Goal: Contribute content

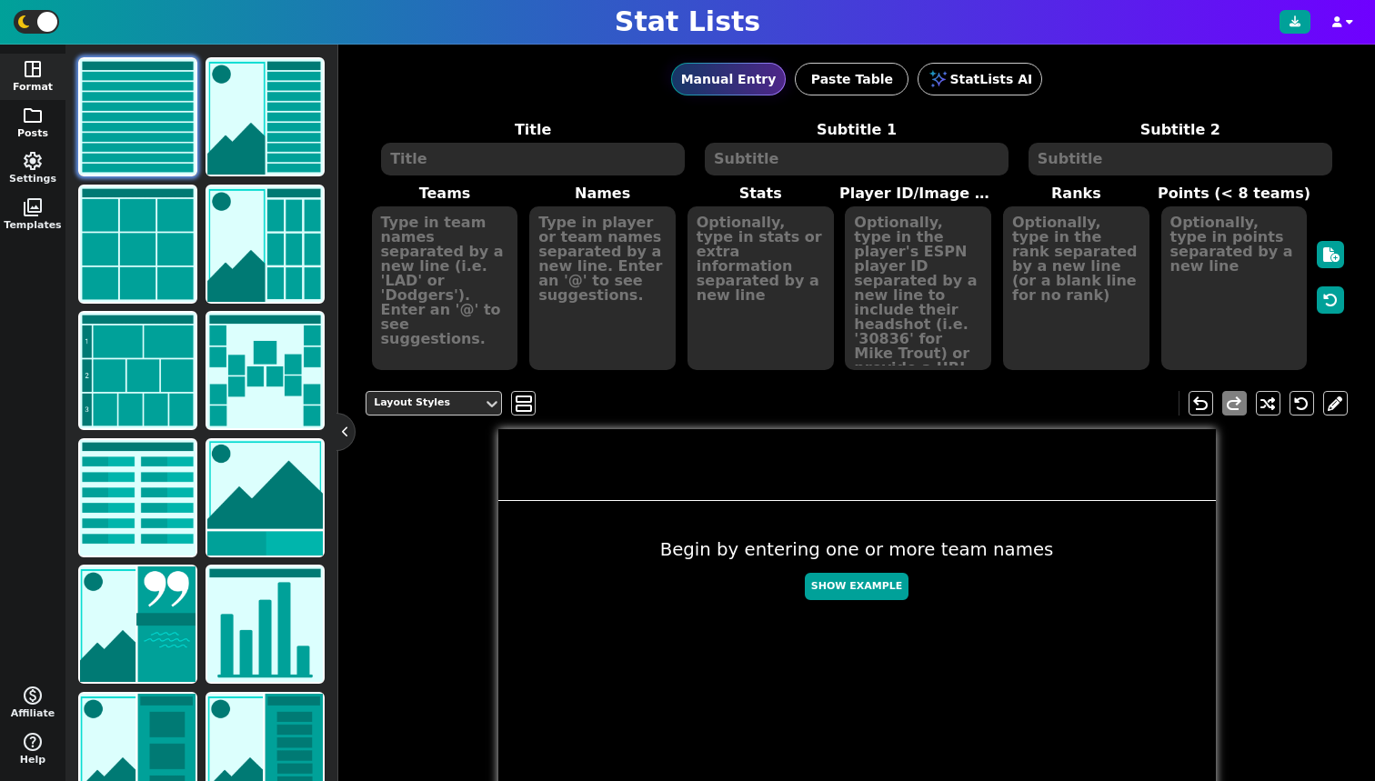
click at [9, 128] on button "folder Posts" at bounding box center [32, 123] width 65 height 46
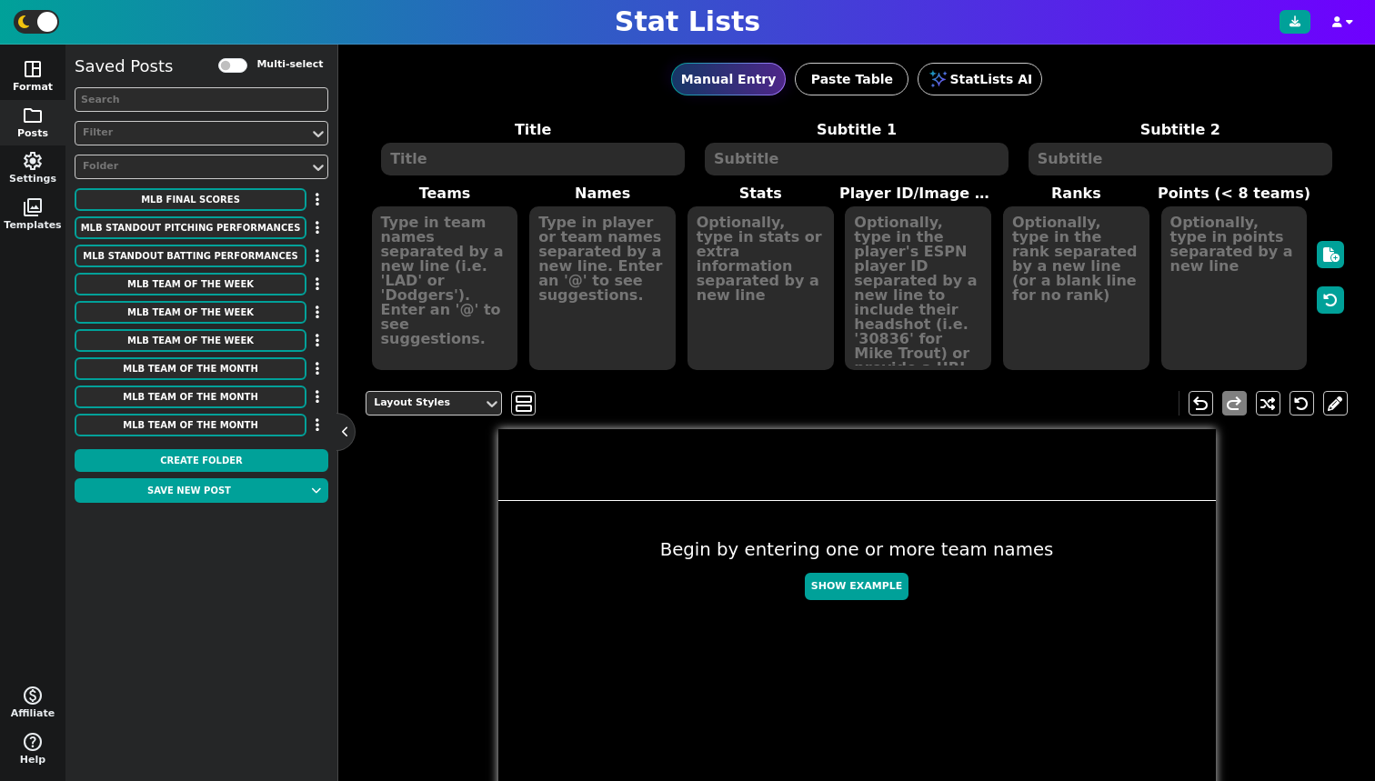
click at [13, 78] on button "space_dashboard Format" at bounding box center [32, 77] width 65 height 46
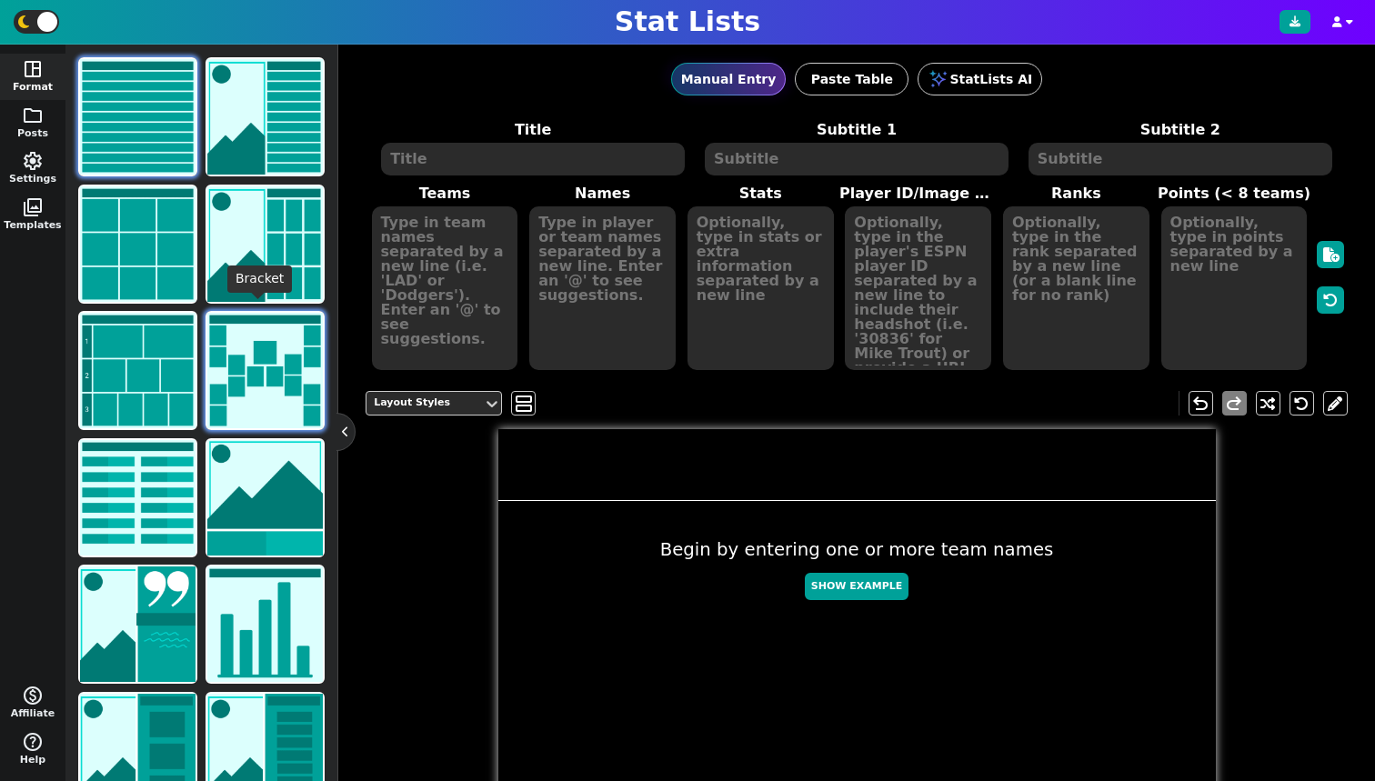
click at [243, 379] on img at bounding box center [264, 370] width 115 height 115
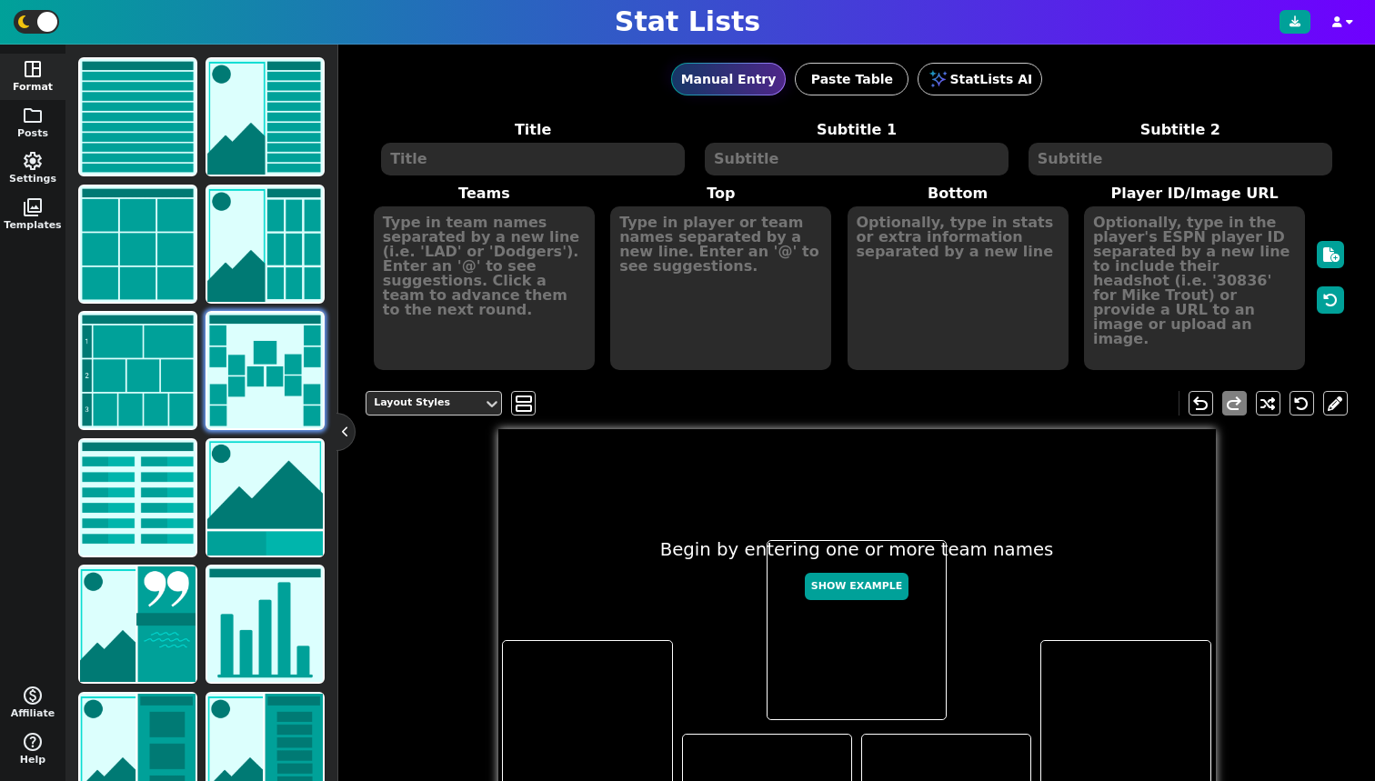
drag, startPoint x: 346, startPoint y: 433, endPoint x: 349, endPoint y: 424, distance: 9.5
click at [346, 433] on button at bounding box center [345, 432] width 18 height 18
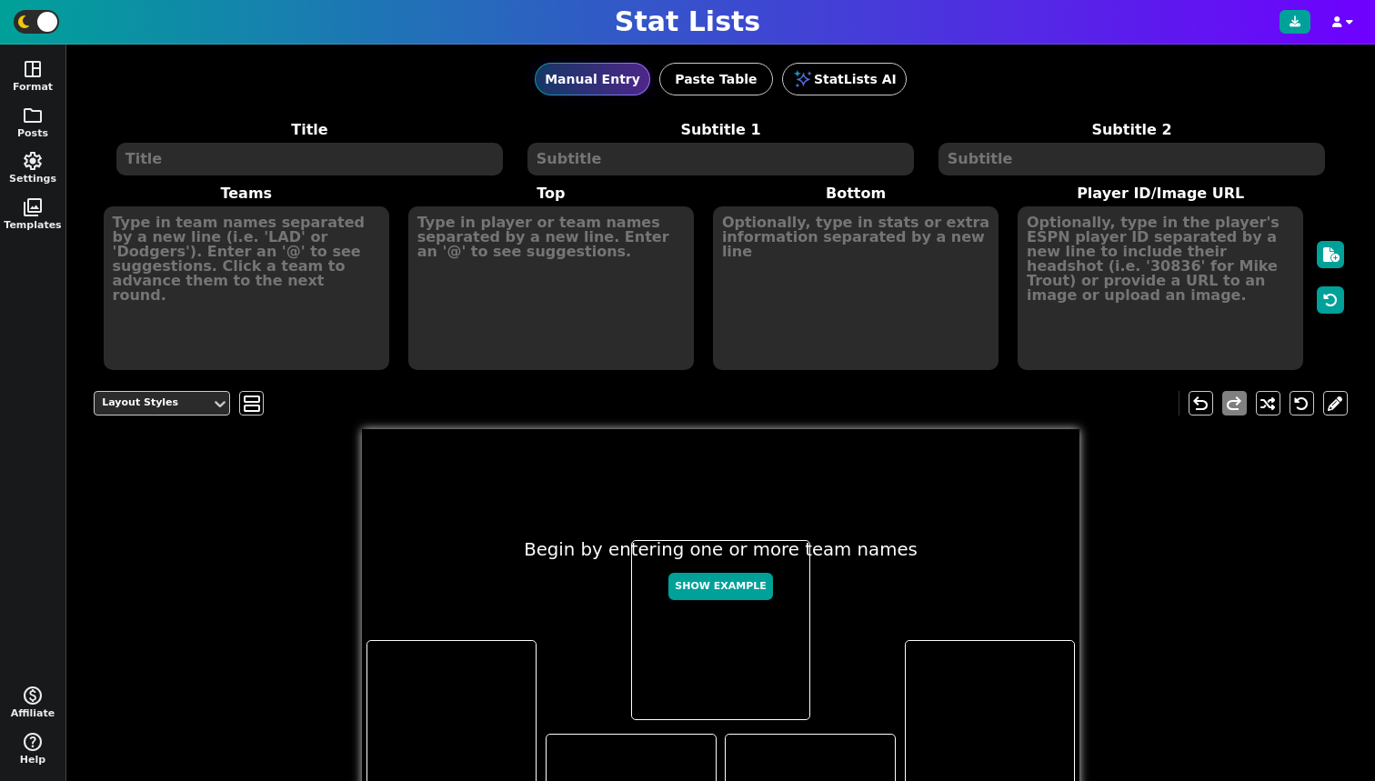
click at [382, 151] on textarea at bounding box center [309, 159] width 386 height 33
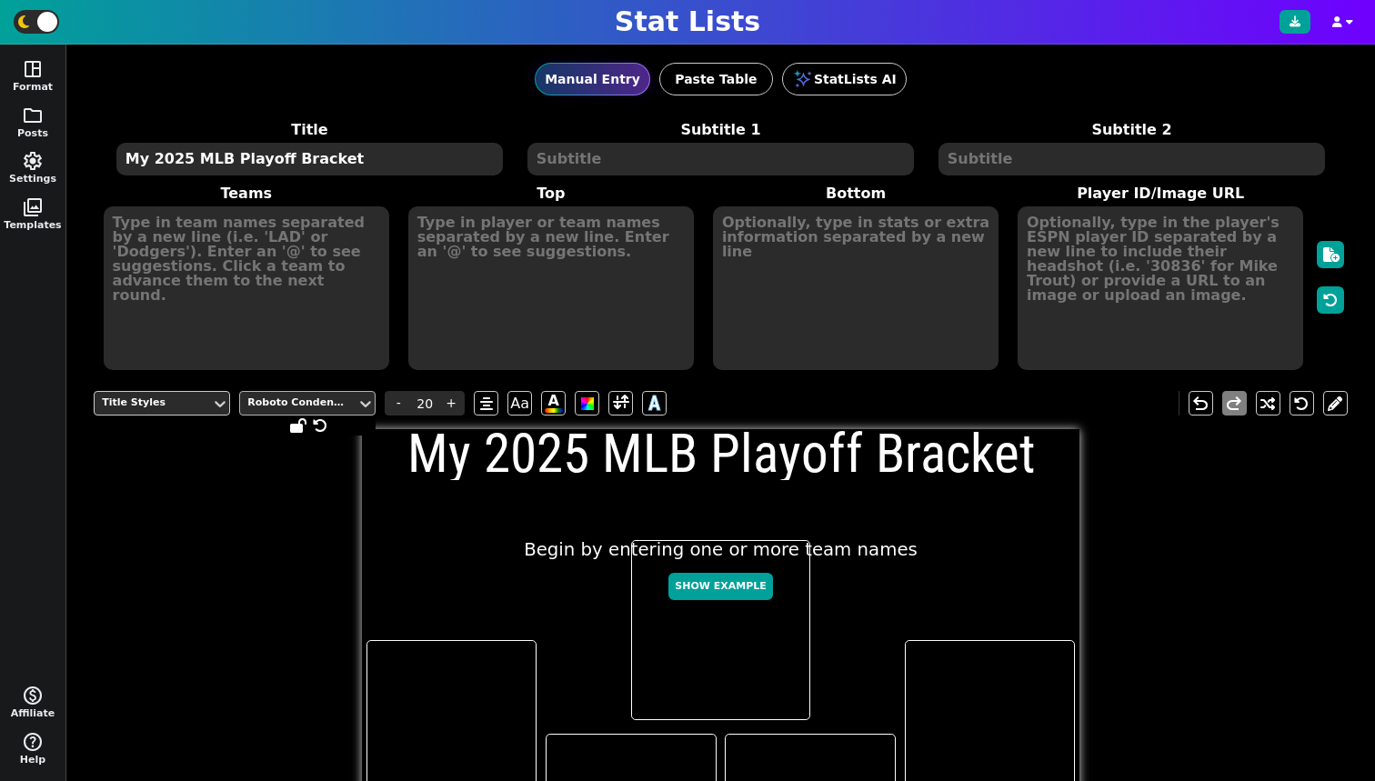
type textarea "My 2025 MLB Playoff Bracket"
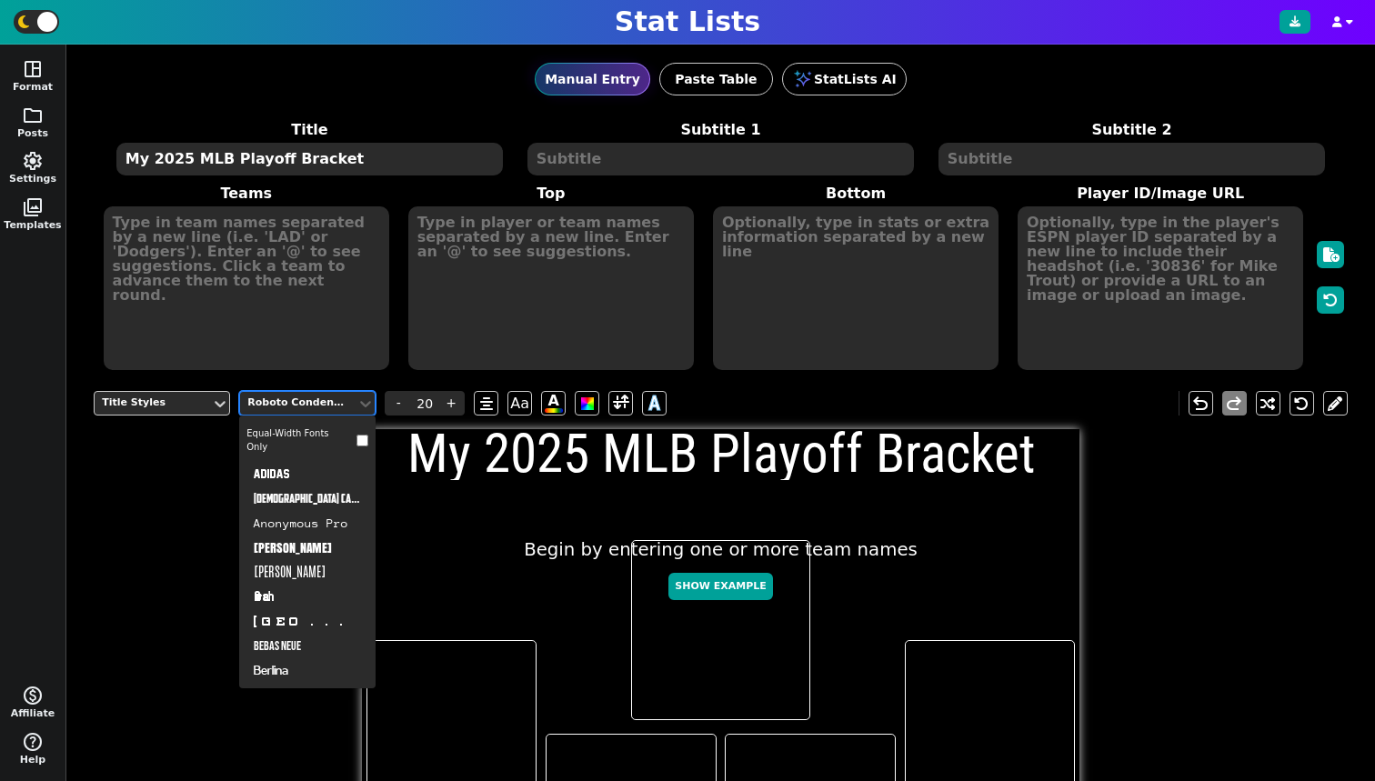
click at [331, 396] on div "Roboto Condensed" at bounding box center [298, 403] width 102 height 15
click at [303, 500] on div "[DEMOGRAPHIC_DATA] Captain" at bounding box center [307, 498] width 136 height 25
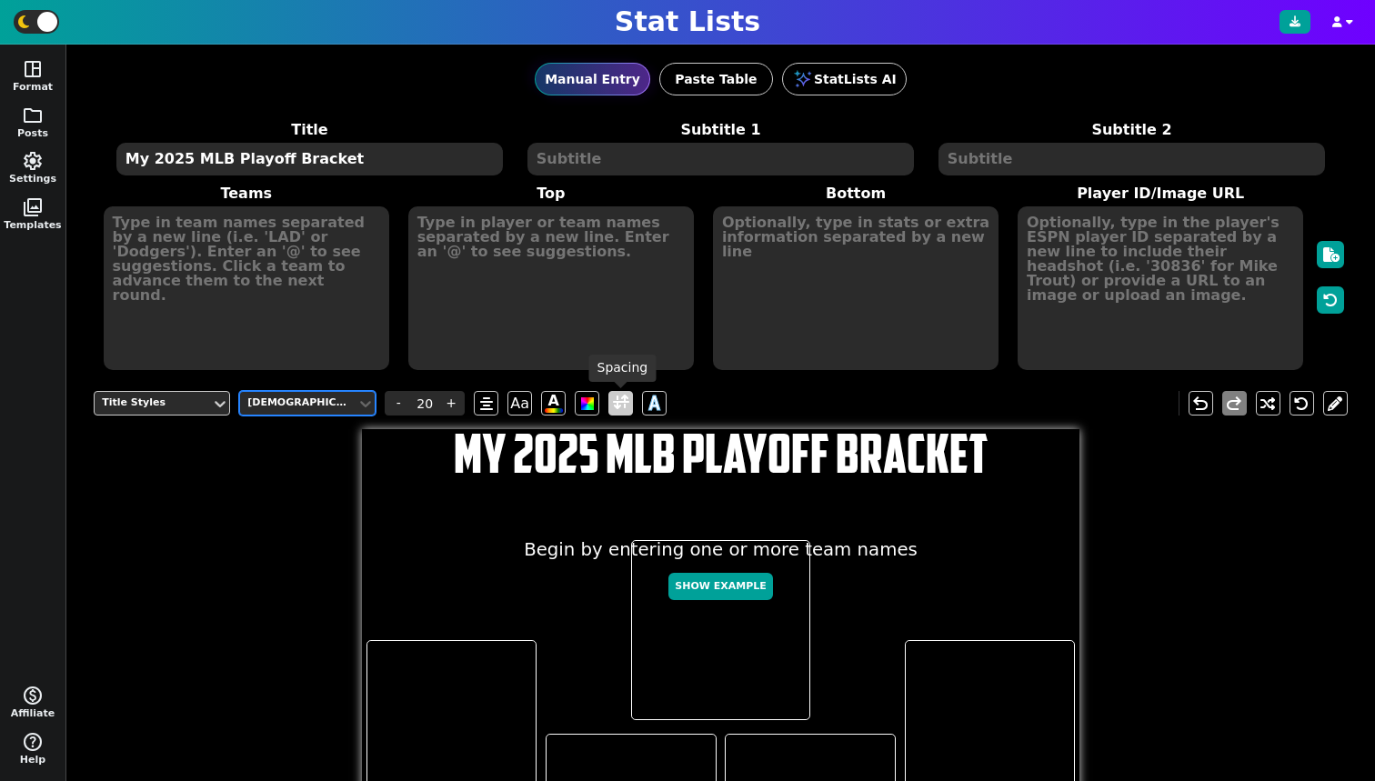
click at [616, 402] on span at bounding box center [621, 403] width 16 height 23
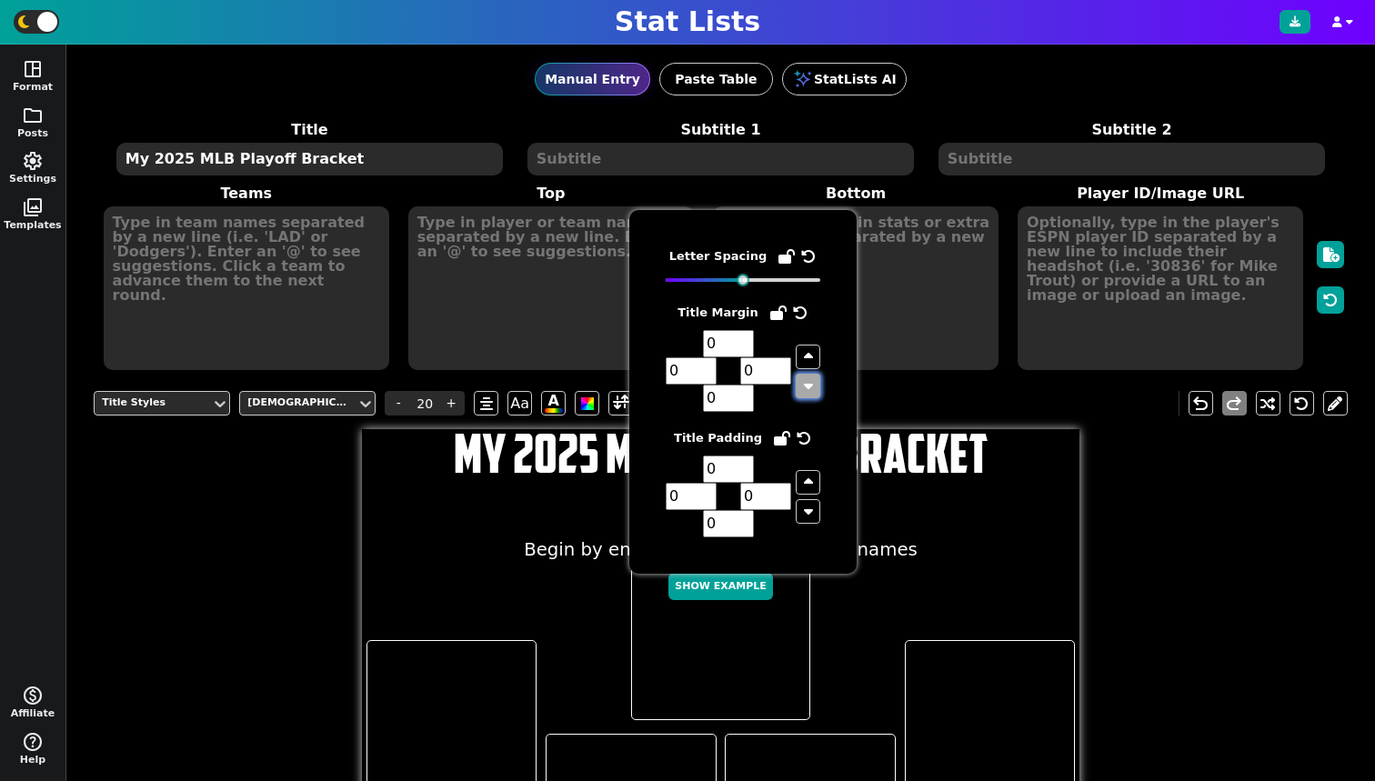
click at [802, 386] on button "button" at bounding box center [808, 386] width 25 height 25
click at [780, 384] on input "-1" at bounding box center [765, 370] width 51 height 27
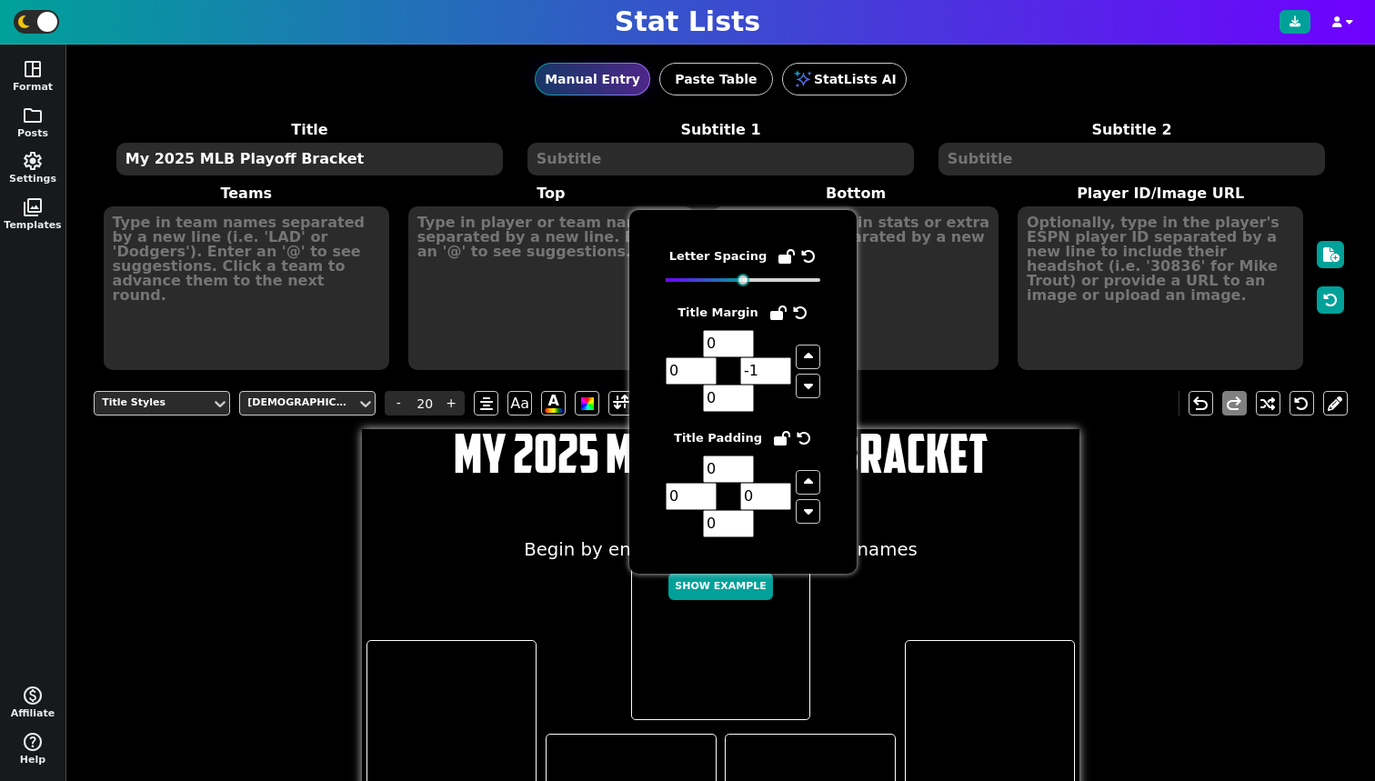
type input "0"
click at [779, 371] on input "0" at bounding box center [765, 370] width 51 height 27
click at [741, 406] on input "1" at bounding box center [728, 398] width 51 height 27
click at [741, 406] on input "2" at bounding box center [728, 398] width 51 height 27
click at [741, 412] on input "1" at bounding box center [728, 398] width 51 height 27
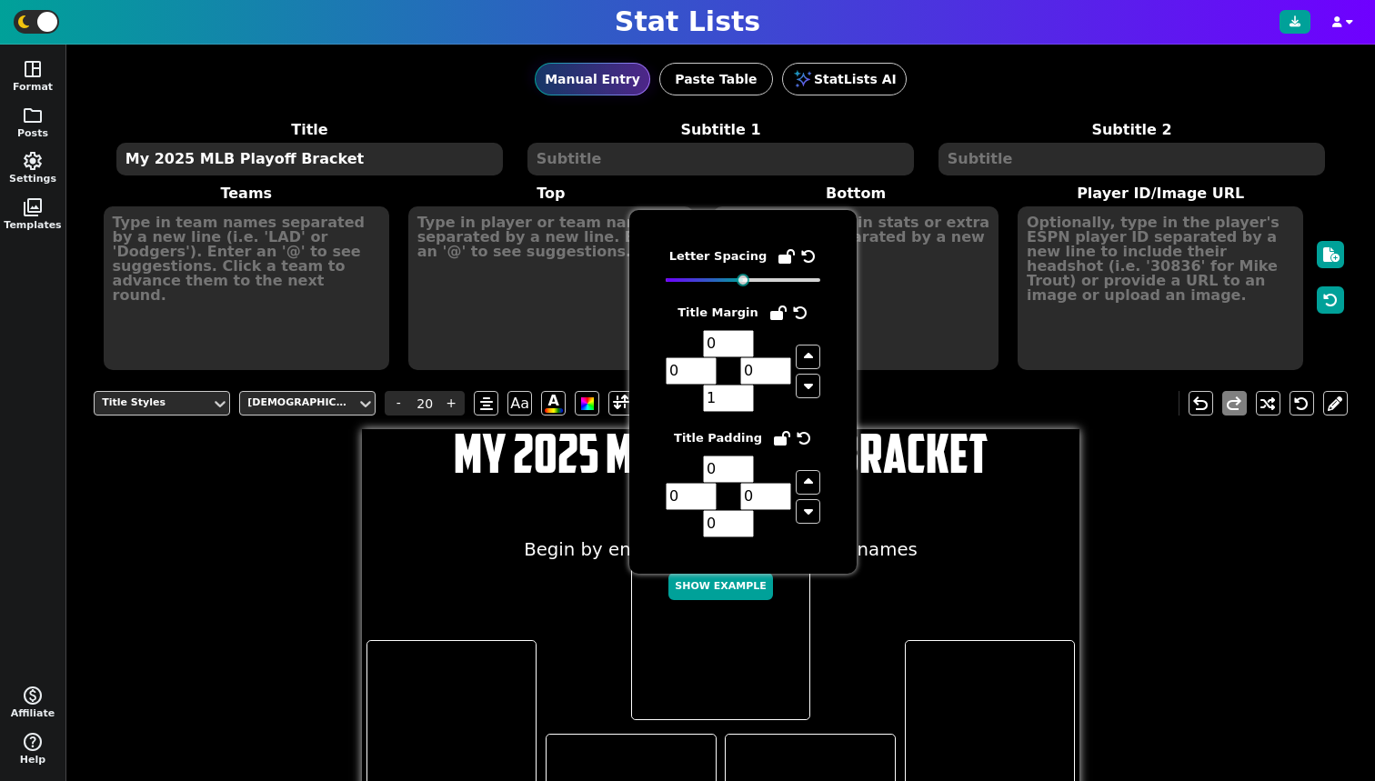
type input "0"
click at [741, 412] on input "0" at bounding box center [728, 398] width 51 height 27
click at [738, 346] on input "1" at bounding box center [728, 343] width 51 height 27
click at [738, 348] on input "0" at bounding box center [728, 343] width 51 height 27
click at [738, 348] on input "-1" at bounding box center [728, 343] width 51 height 27
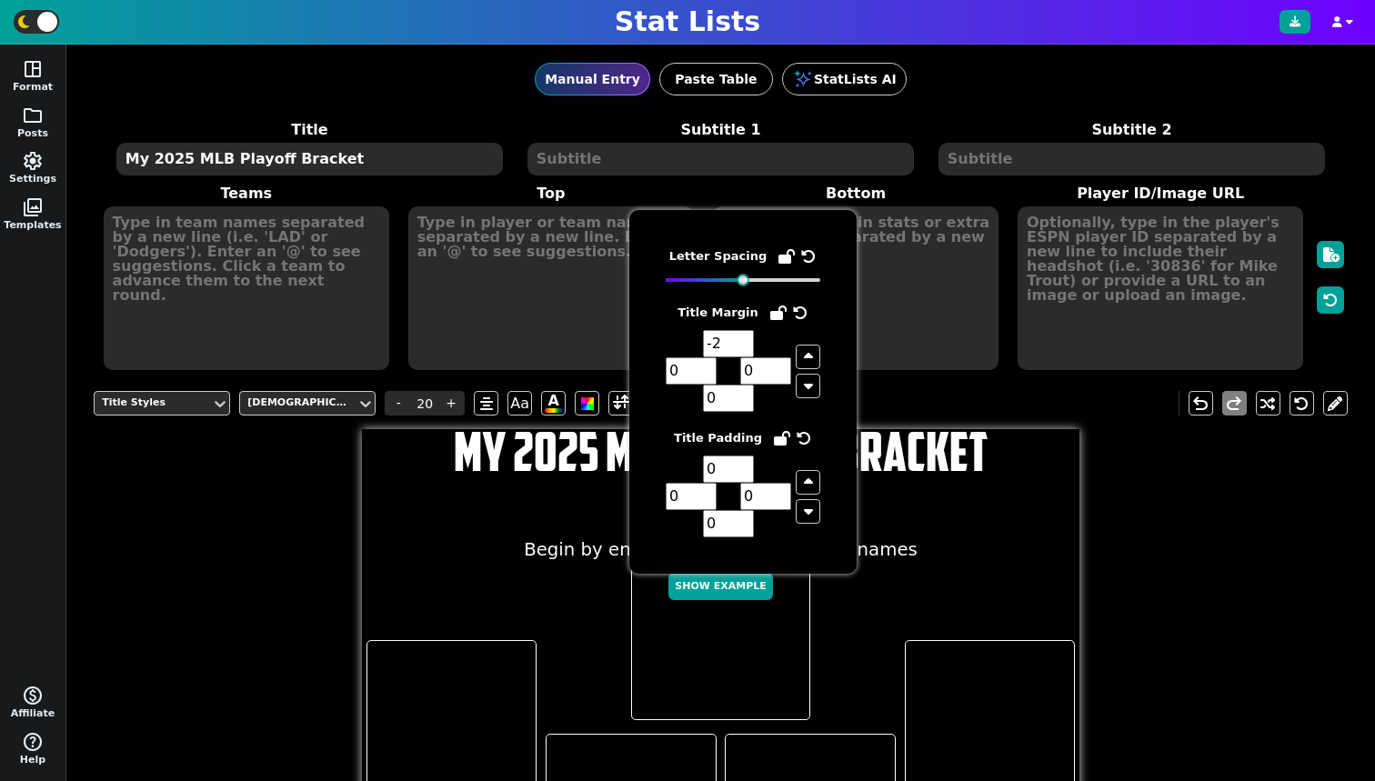
click at [738, 348] on input "-2" at bounding box center [728, 343] width 51 height 27
click at [739, 339] on input "-1" at bounding box center [728, 343] width 51 height 27
click at [739, 339] on input "0" at bounding box center [728, 343] width 51 height 27
click at [739, 339] on input "1" at bounding box center [728, 343] width 51 height 27
click at [739, 339] on input "2" at bounding box center [728, 343] width 51 height 27
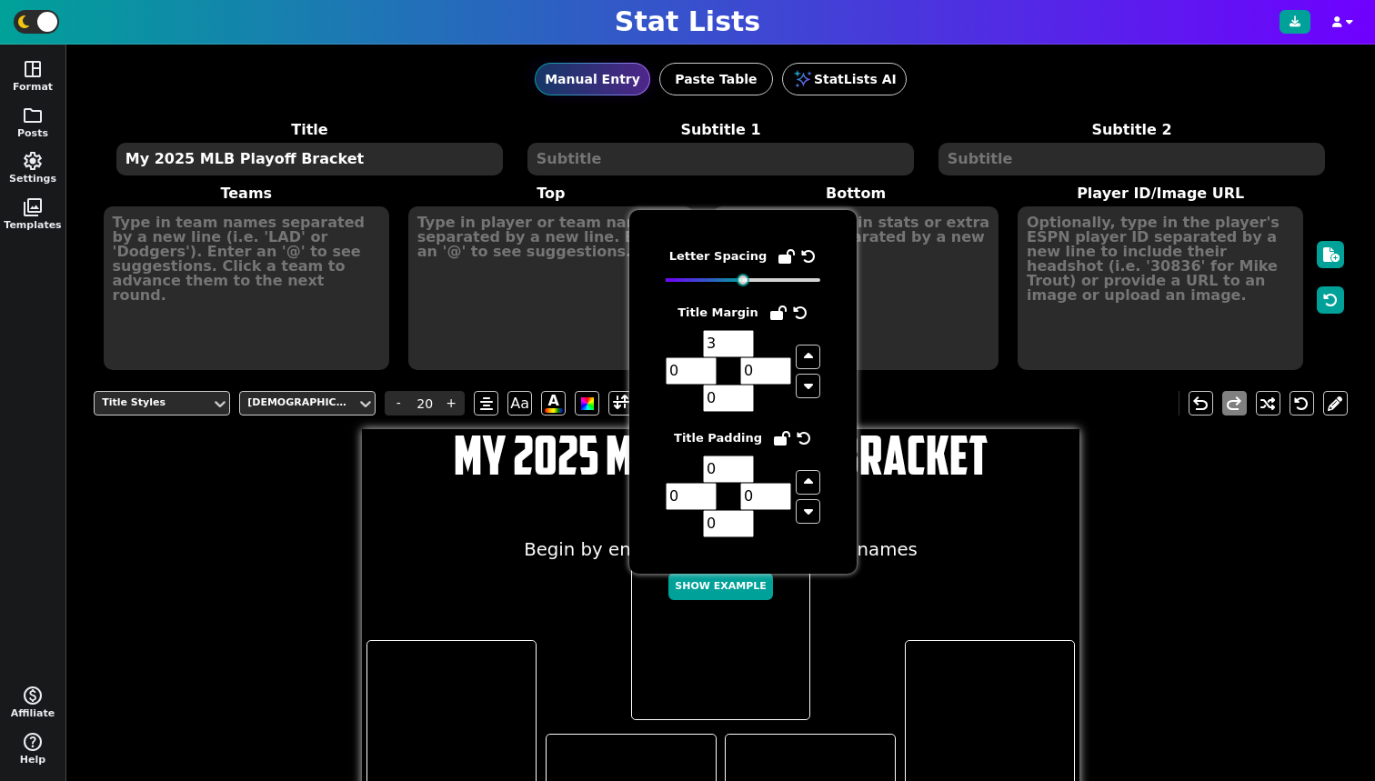
click at [739, 339] on input "3" at bounding box center [728, 343] width 51 height 27
click at [739, 339] on input "4" at bounding box center [728, 343] width 51 height 27
click at [739, 339] on input "5" at bounding box center [728, 343] width 51 height 27
click at [739, 339] on input "6" at bounding box center [728, 343] width 51 height 27
click at [739, 339] on input "7" at bounding box center [728, 343] width 51 height 27
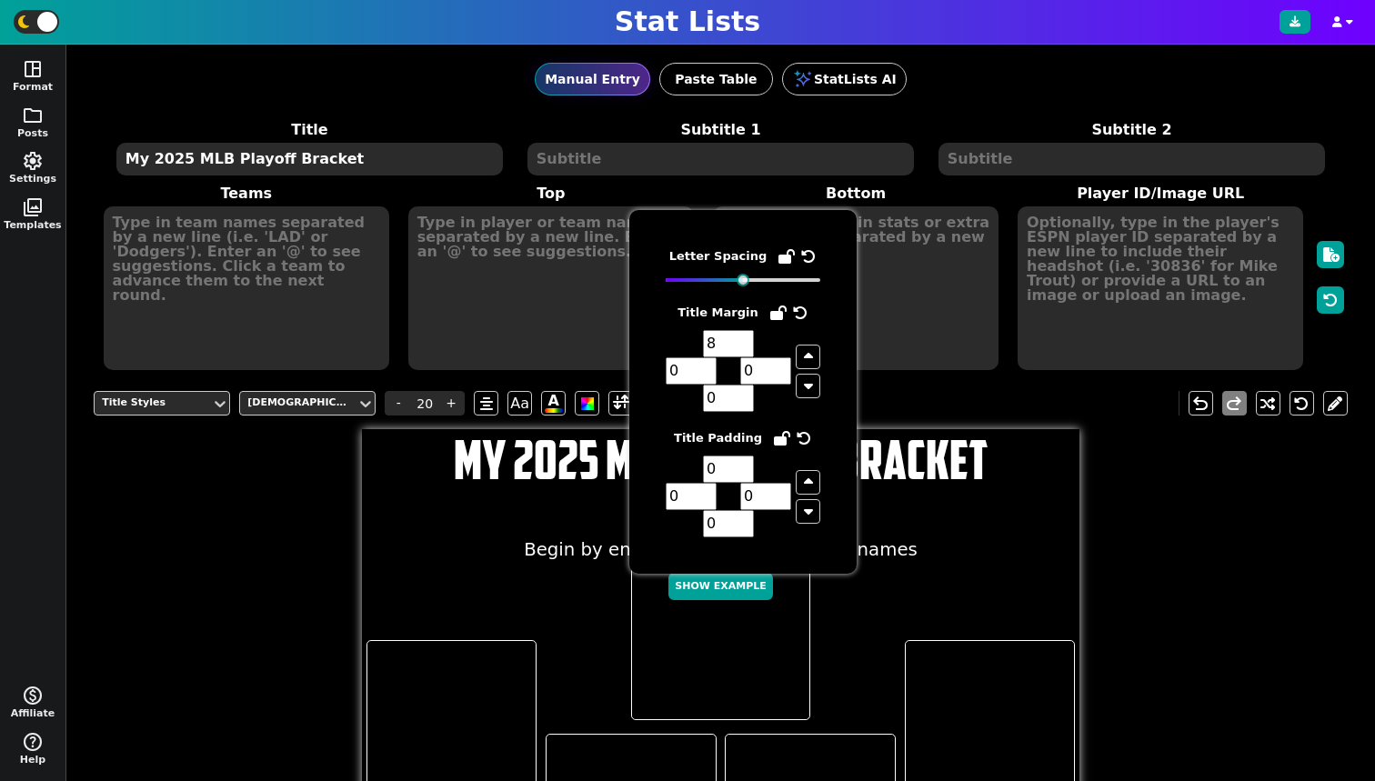
click at [739, 339] on input "8" at bounding box center [728, 343] width 51 height 27
click at [739, 339] on input "9" at bounding box center [728, 343] width 51 height 27
click at [739, 339] on input "10" at bounding box center [728, 343] width 51 height 27
click at [739, 339] on input "11" at bounding box center [728, 343] width 51 height 27
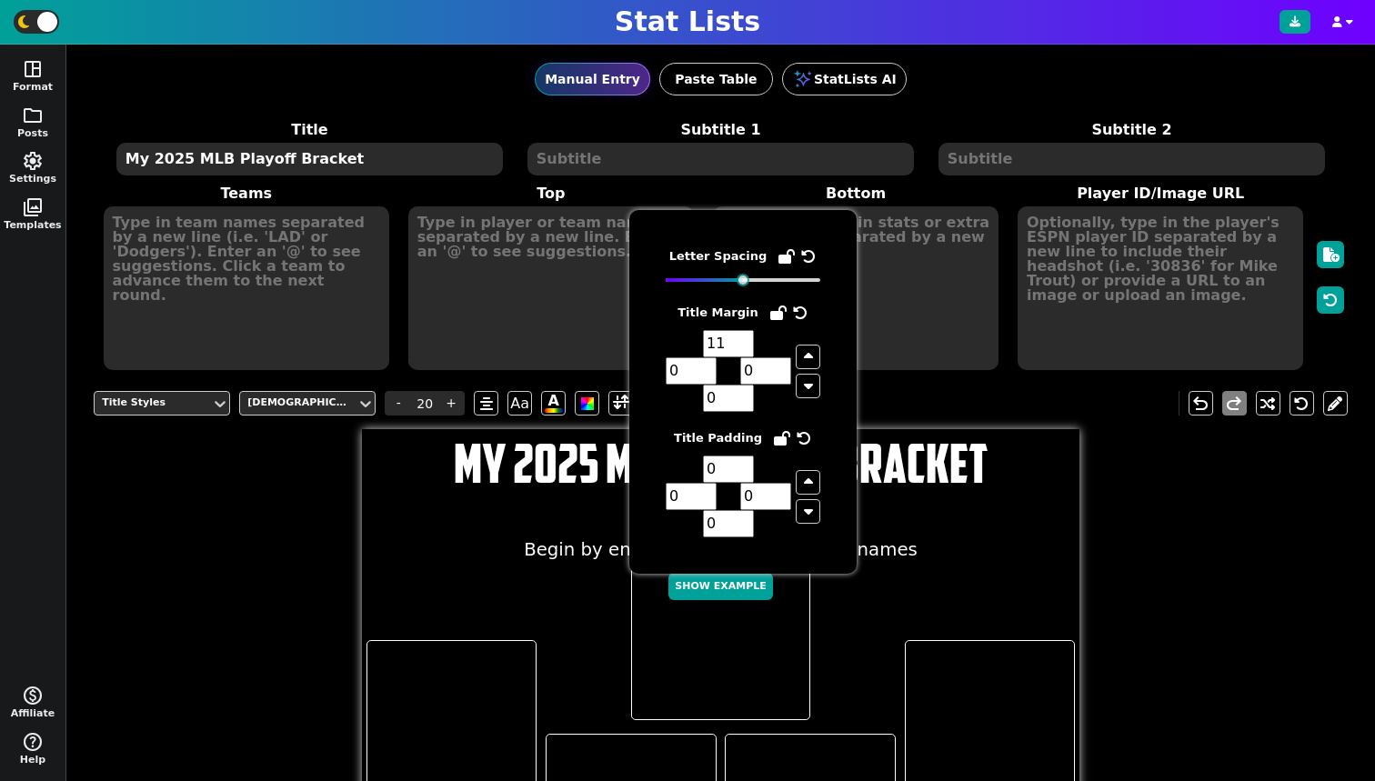
type input "12"
click at [739, 339] on input "12" at bounding box center [728, 343] width 51 height 27
click at [1216, 727] on div "Title Styles American Captain - 20 + Aa A A undo redo My 2025 MLB Playoff Brack…" at bounding box center [721, 785] width 1254 height 816
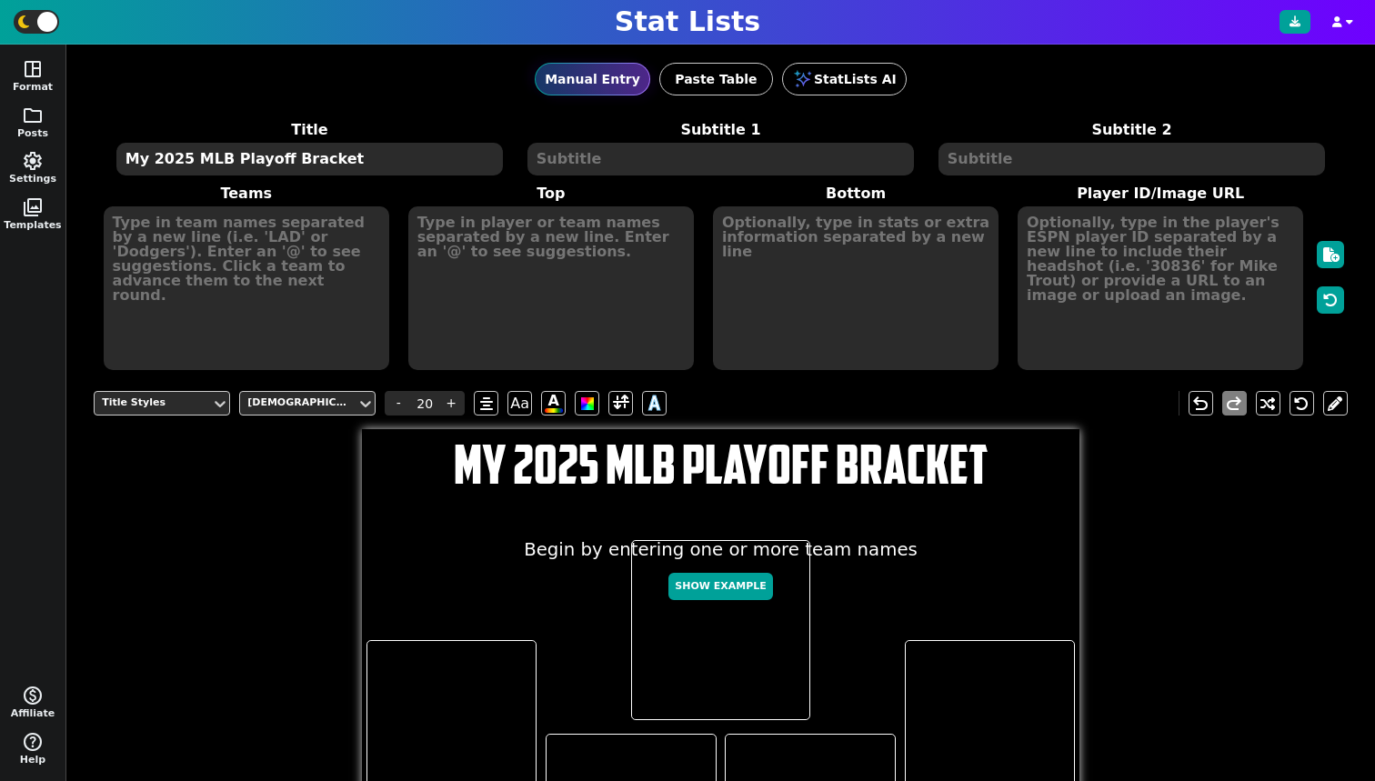
click at [744, 171] on textarea at bounding box center [720, 159] width 386 height 33
type input "10"
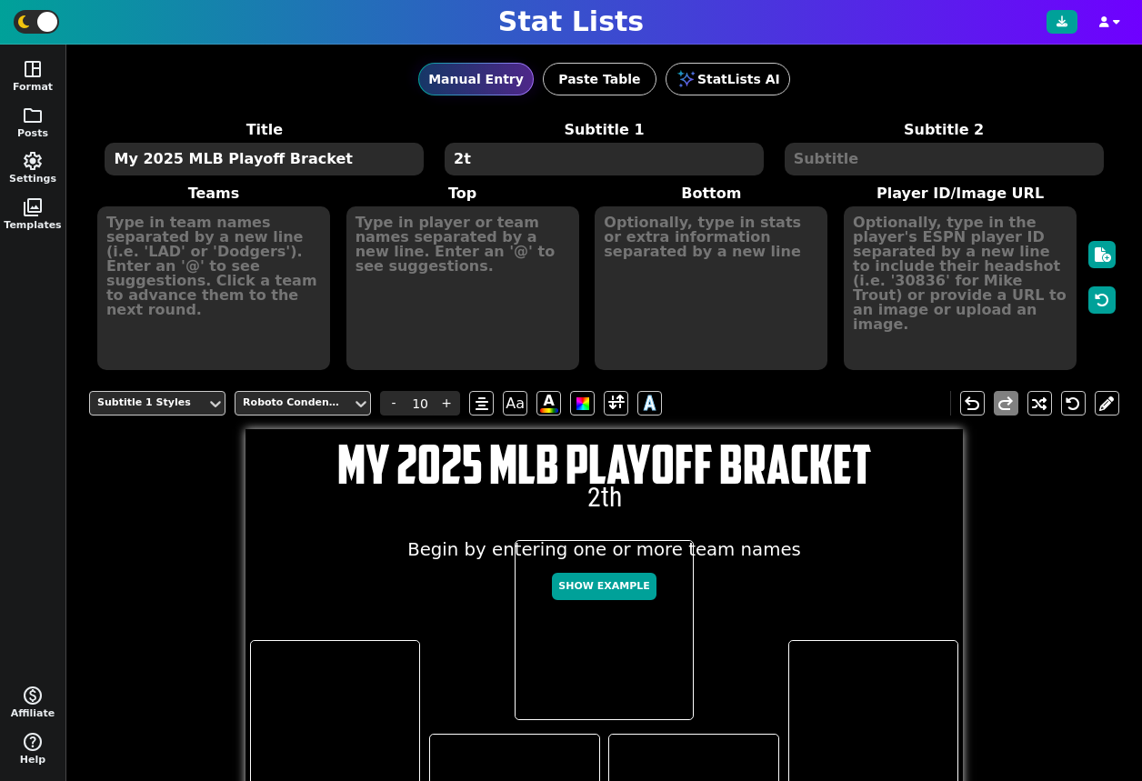
type textarea "2"
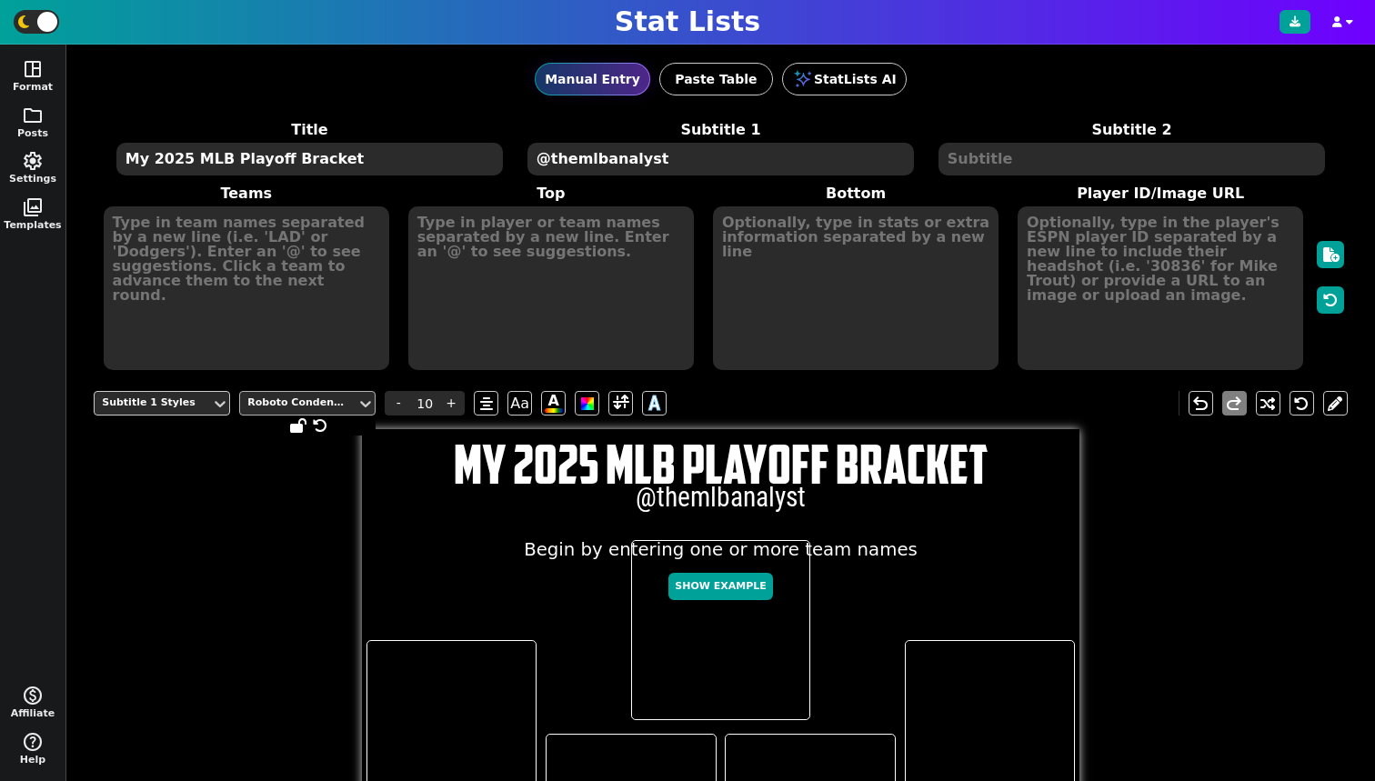
type textarea "@themlbanalyst"
click at [335, 391] on div "Roboto Condensed" at bounding box center [298, 403] width 116 height 25
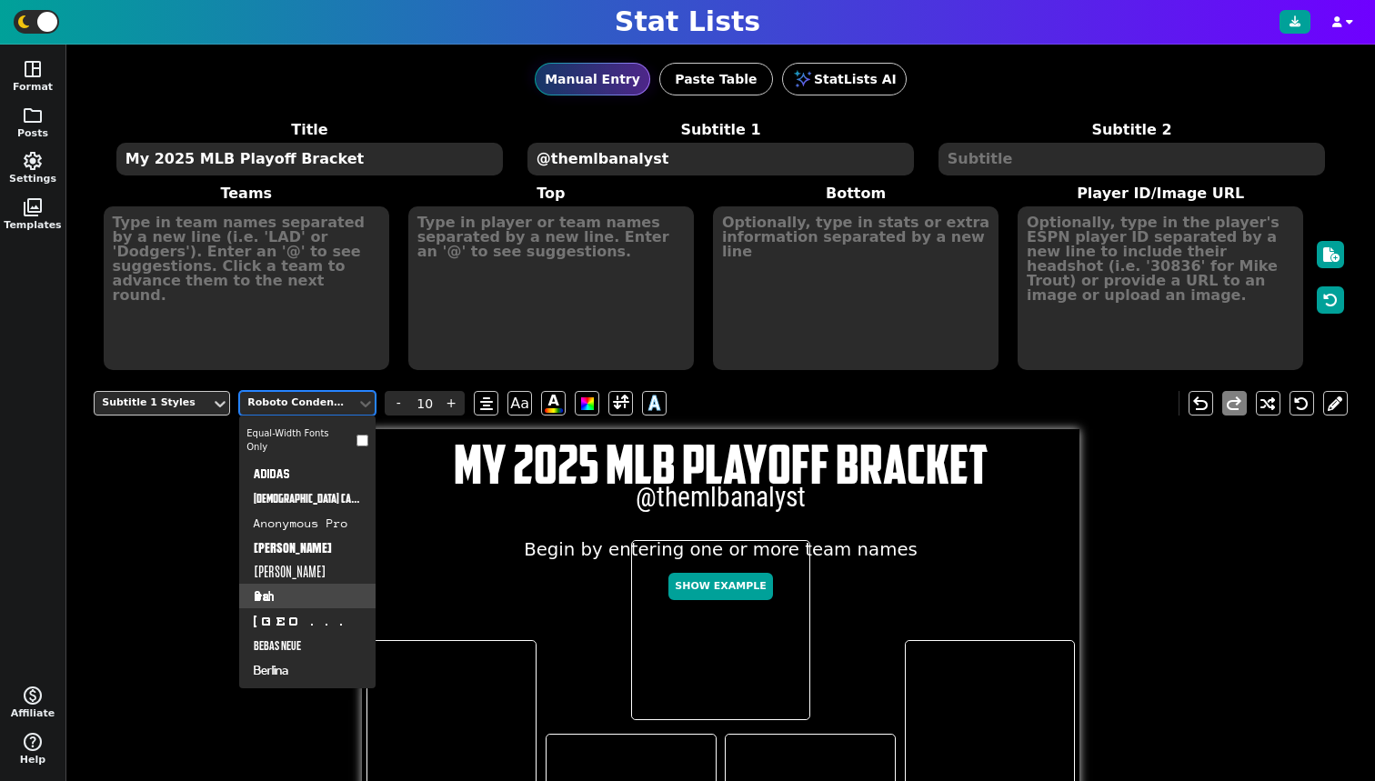
scroll to position [1151, 0]
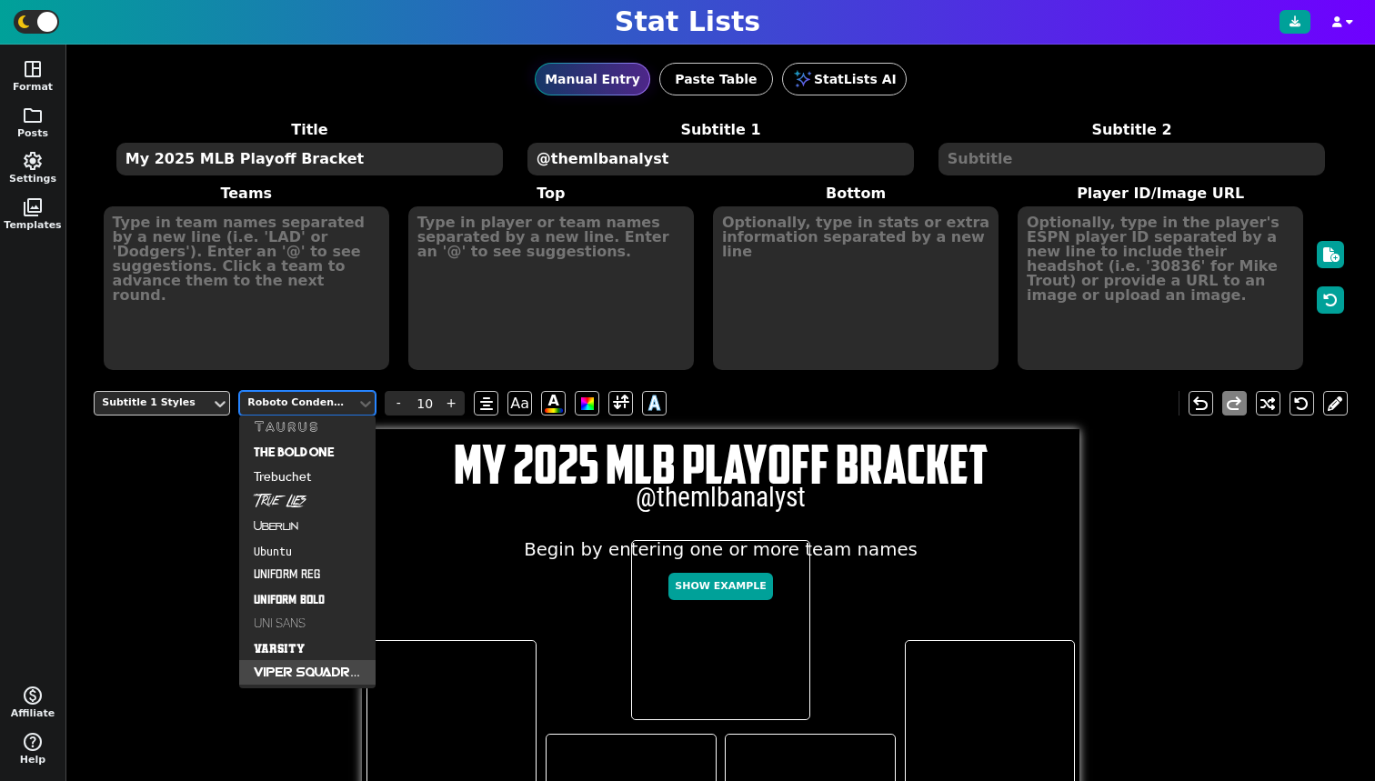
click at [298, 669] on div "Viper Squadron" at bounding box center [307, 672] width 136 height 25
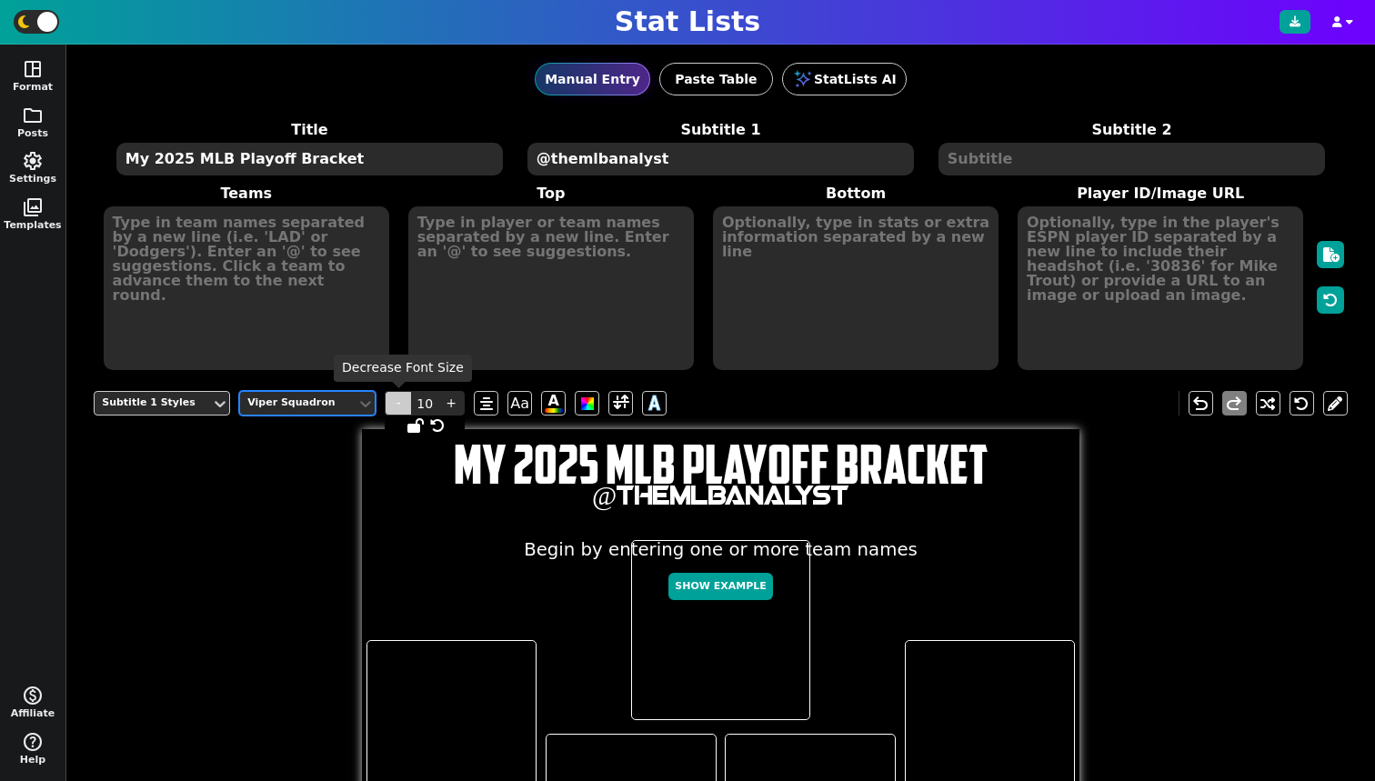
click at [402, 398] on span "-" at bounding box center [398, 403] width 27 height 25
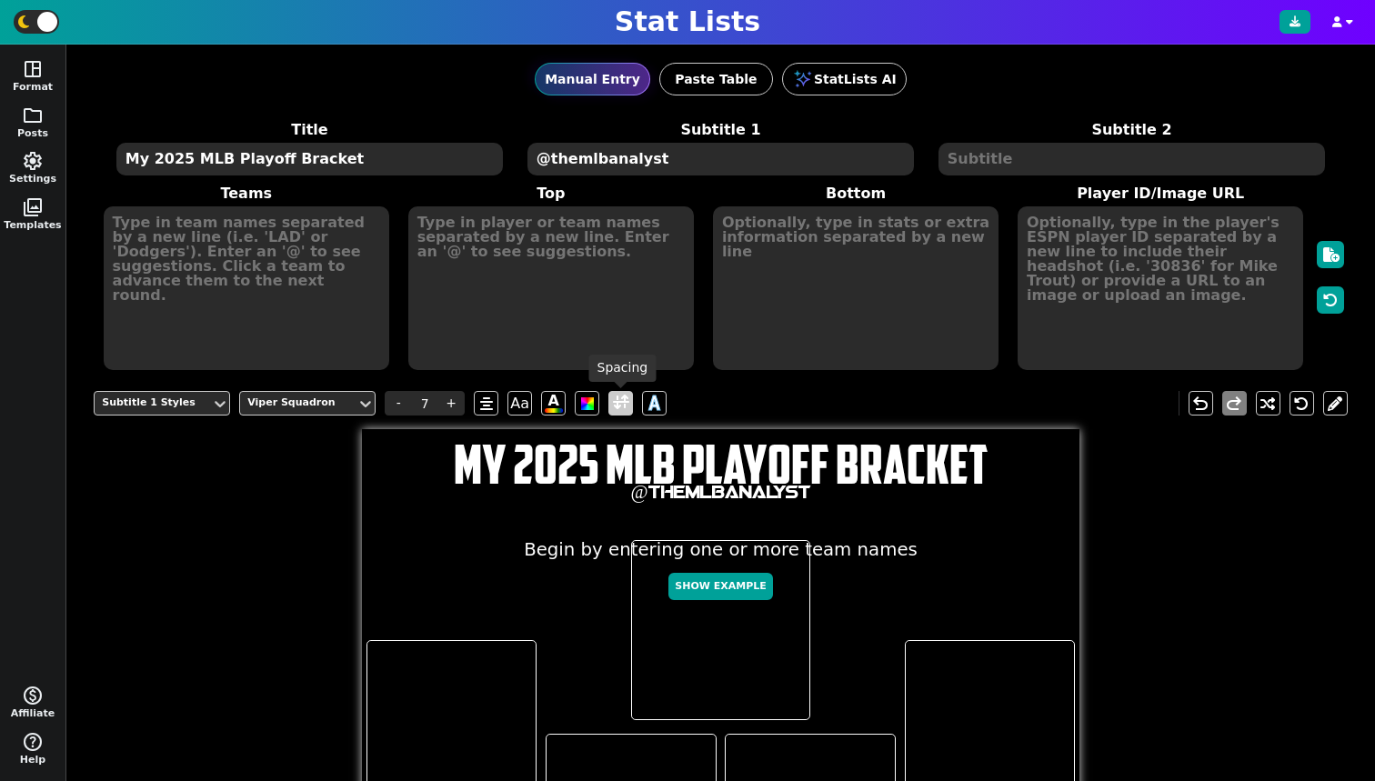
click at [616, 398] on span at bounding box center [621, 403] width 16 height 23
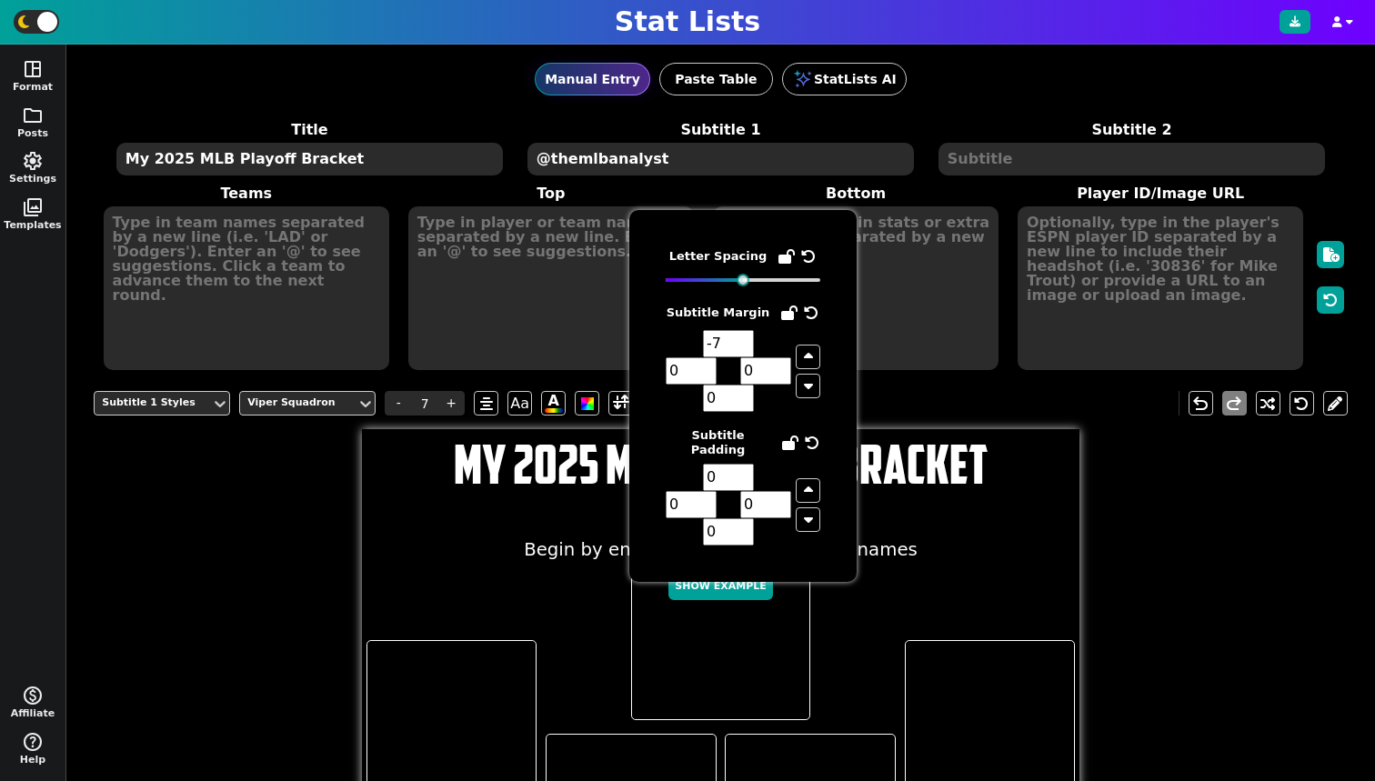
click at [516, 446] on h1 "My 2025 MLB Playoff Bracket" at bounding box center [720, 464] width 717 height 54
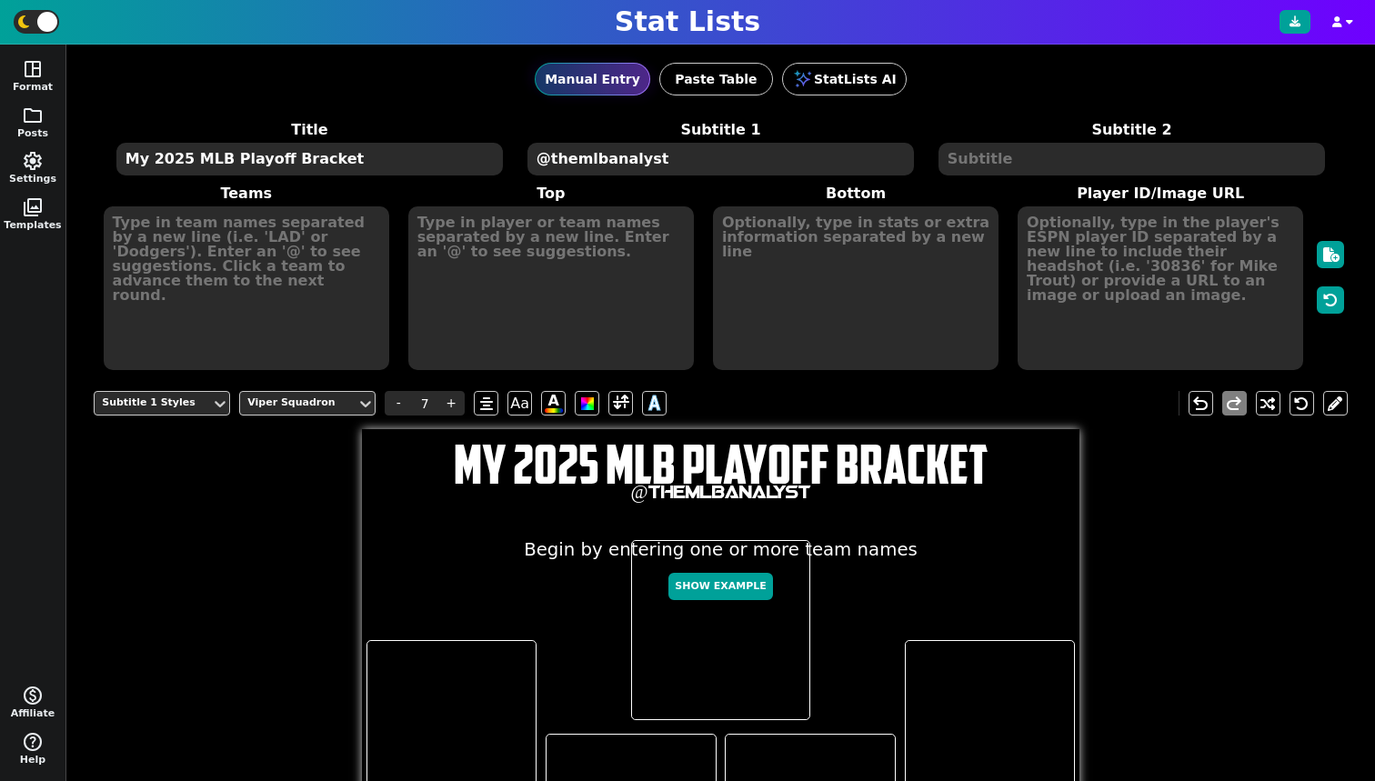
click at [521, 461] on h1 "My 2025 MLB Playoff Bracket" at bounding box center [720, 464] width 717 height 54
type input "20"
click at [615, 406] on span at bounding box center [621, 403] width 16 height 23
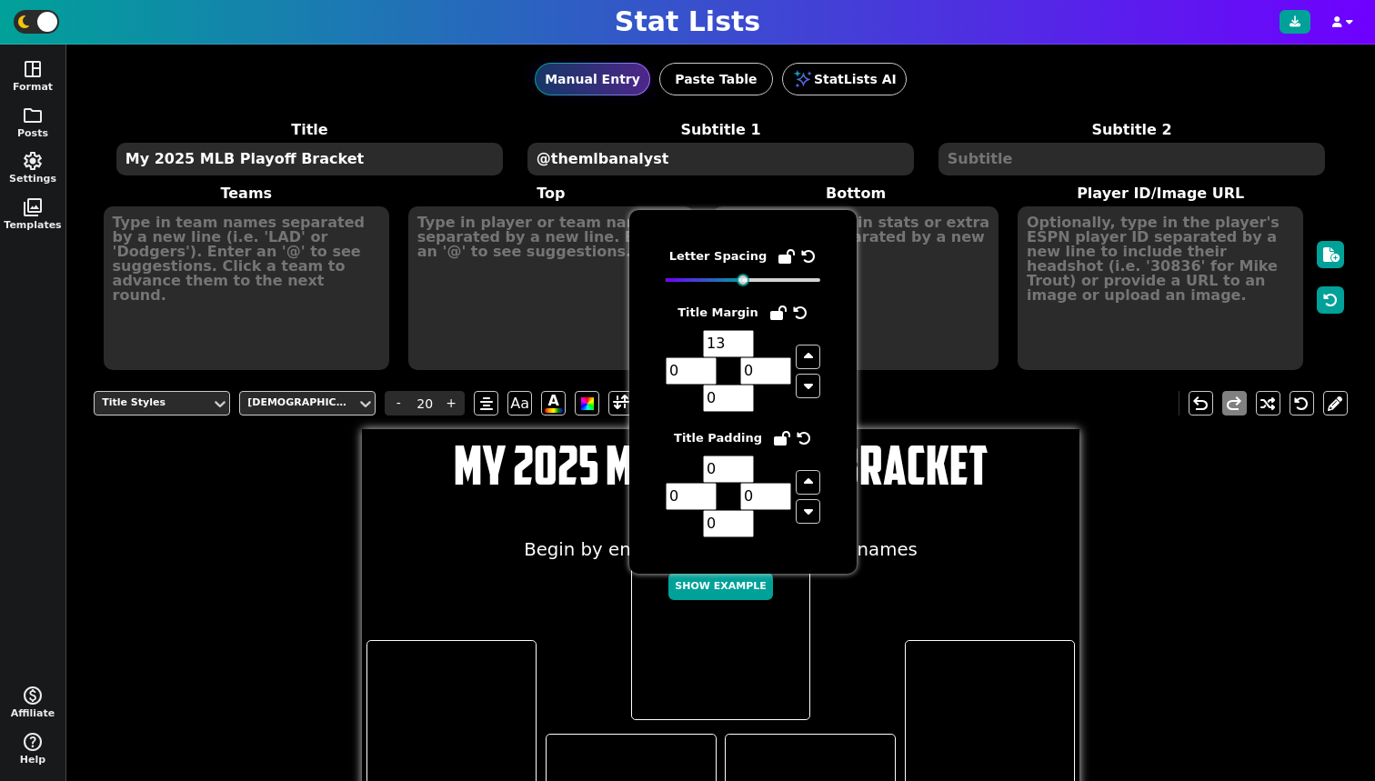
click at [741, 342] on input "13" at bounding box center [728, 343] width 51 height 27
type input "14"
click at [741, 342] on input "14" at bounding box center [728, 343] width 51 height 27
click at [1007, 523] on div at bounding box center [720, 629] width 717 height 717
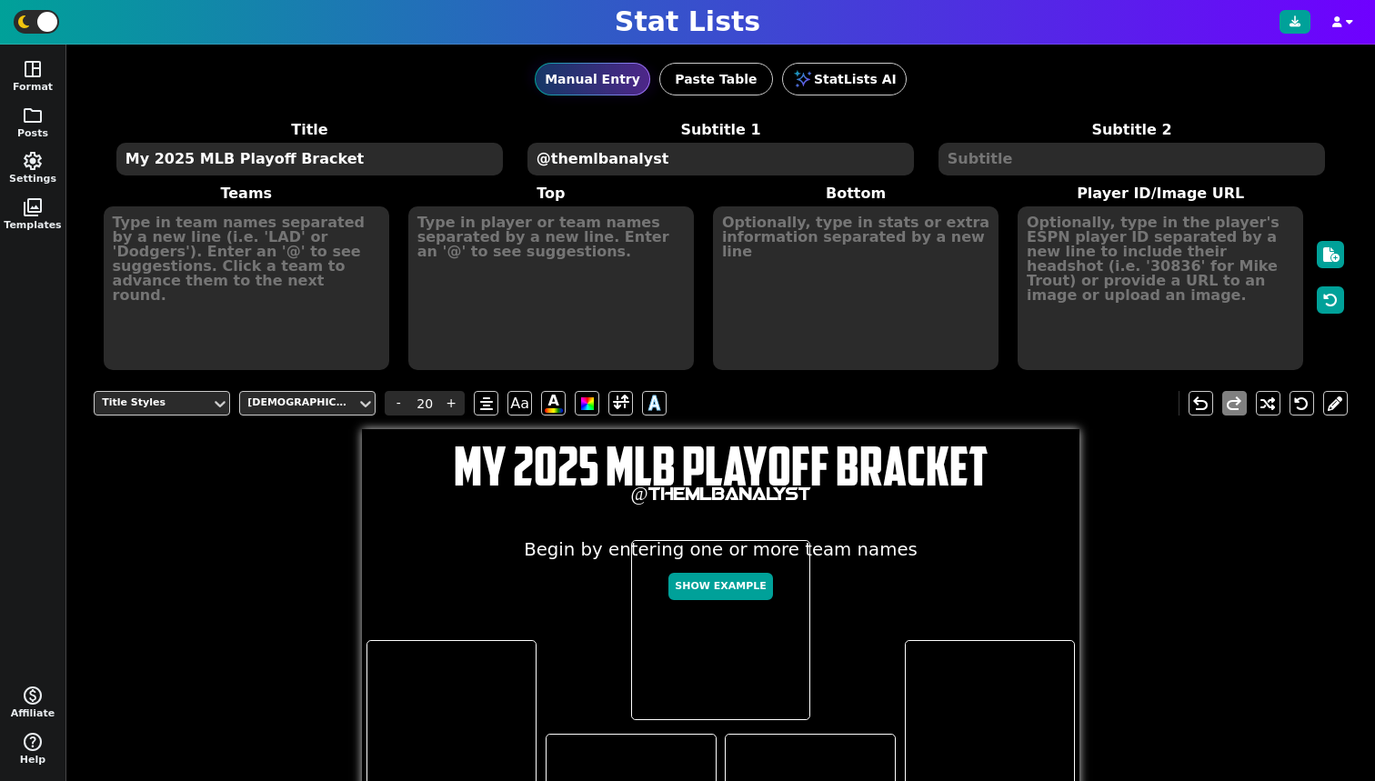
scroll to position [23, 0]
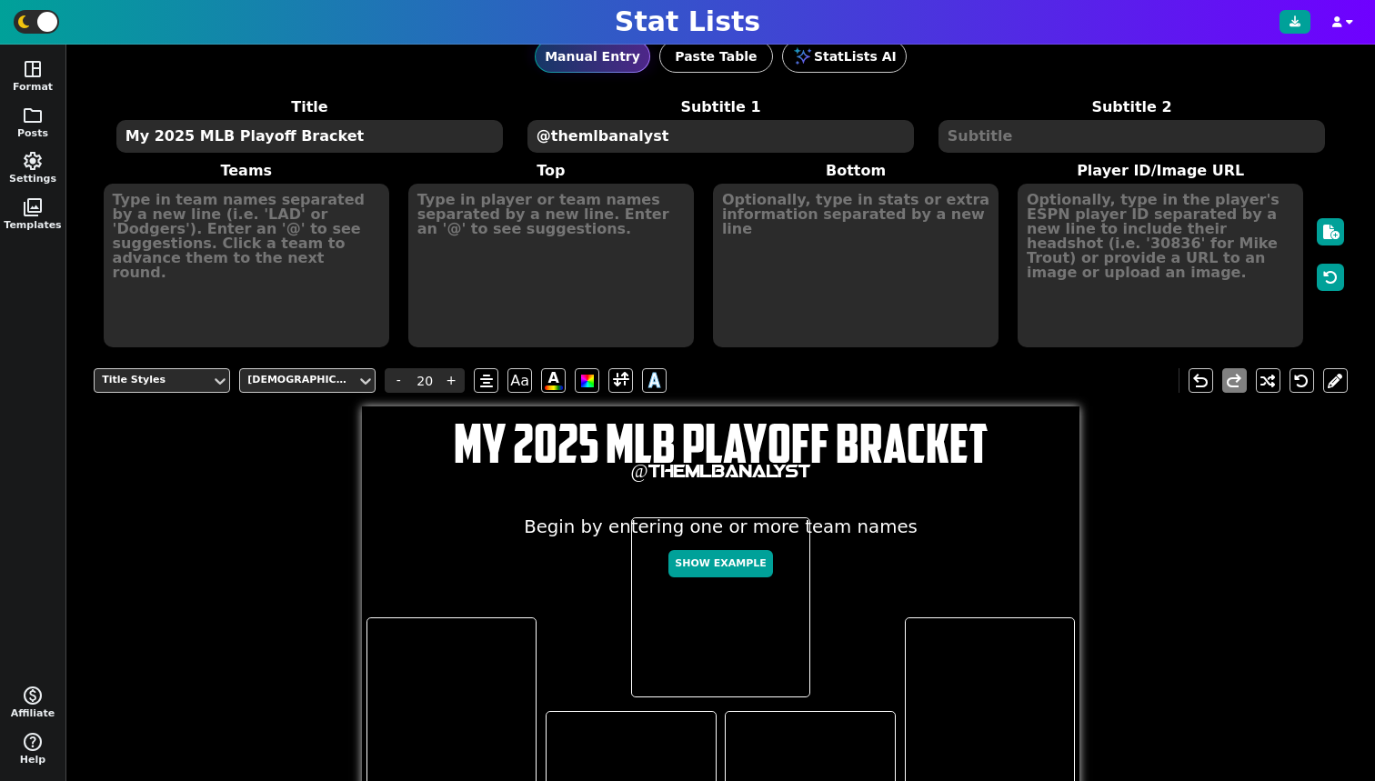
click at [230, 264] on textarea at bounding box center [247, 266] width 286 height 164
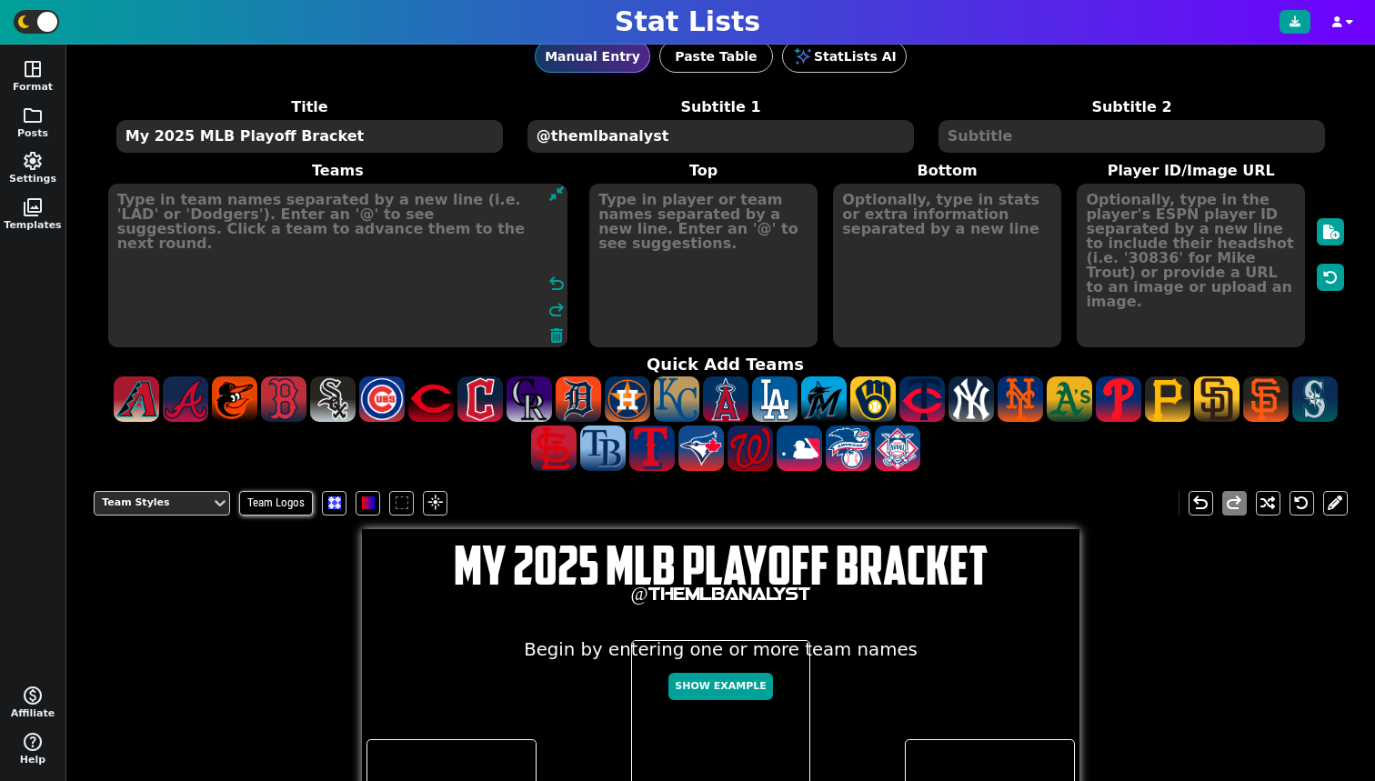
scroll to position [43, 0]
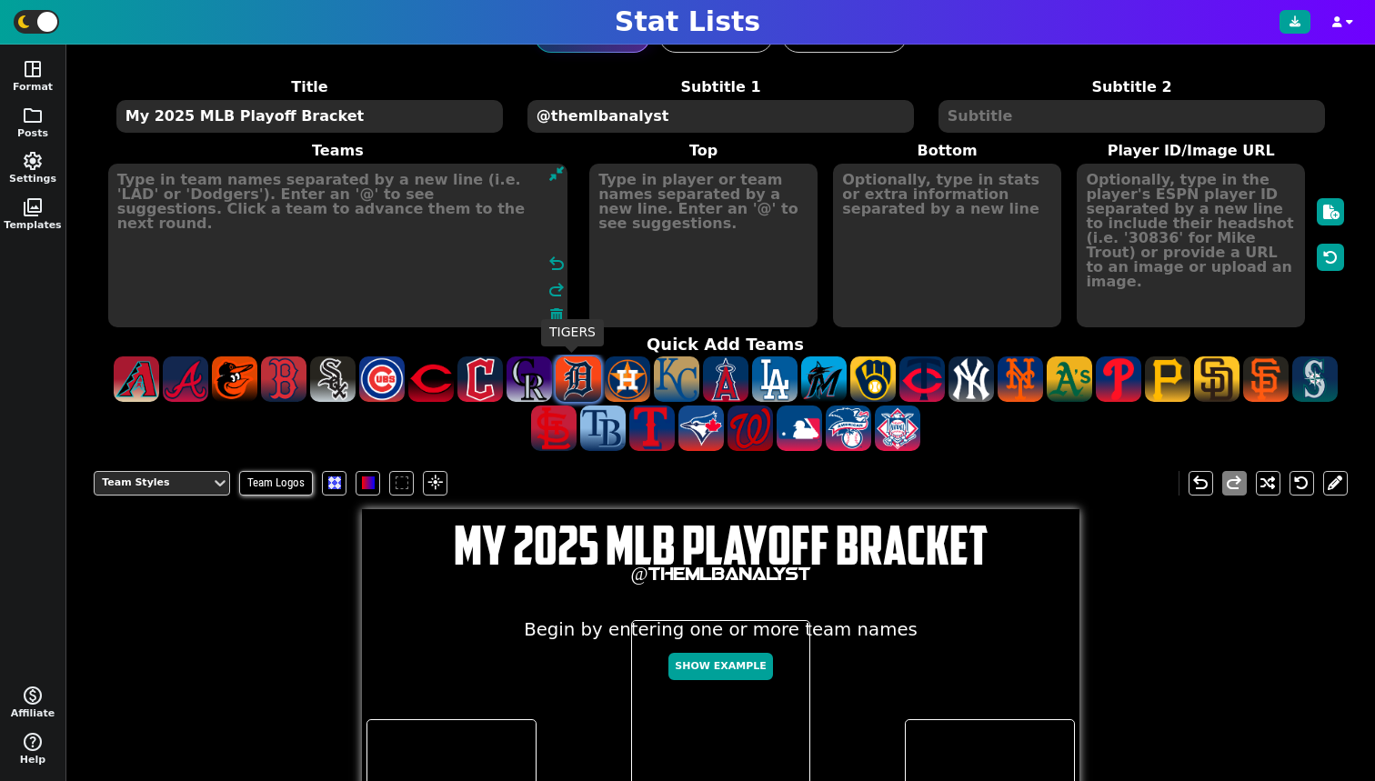
click at [557, 369] on span at bounding box center [578, 378] width 45 height 45
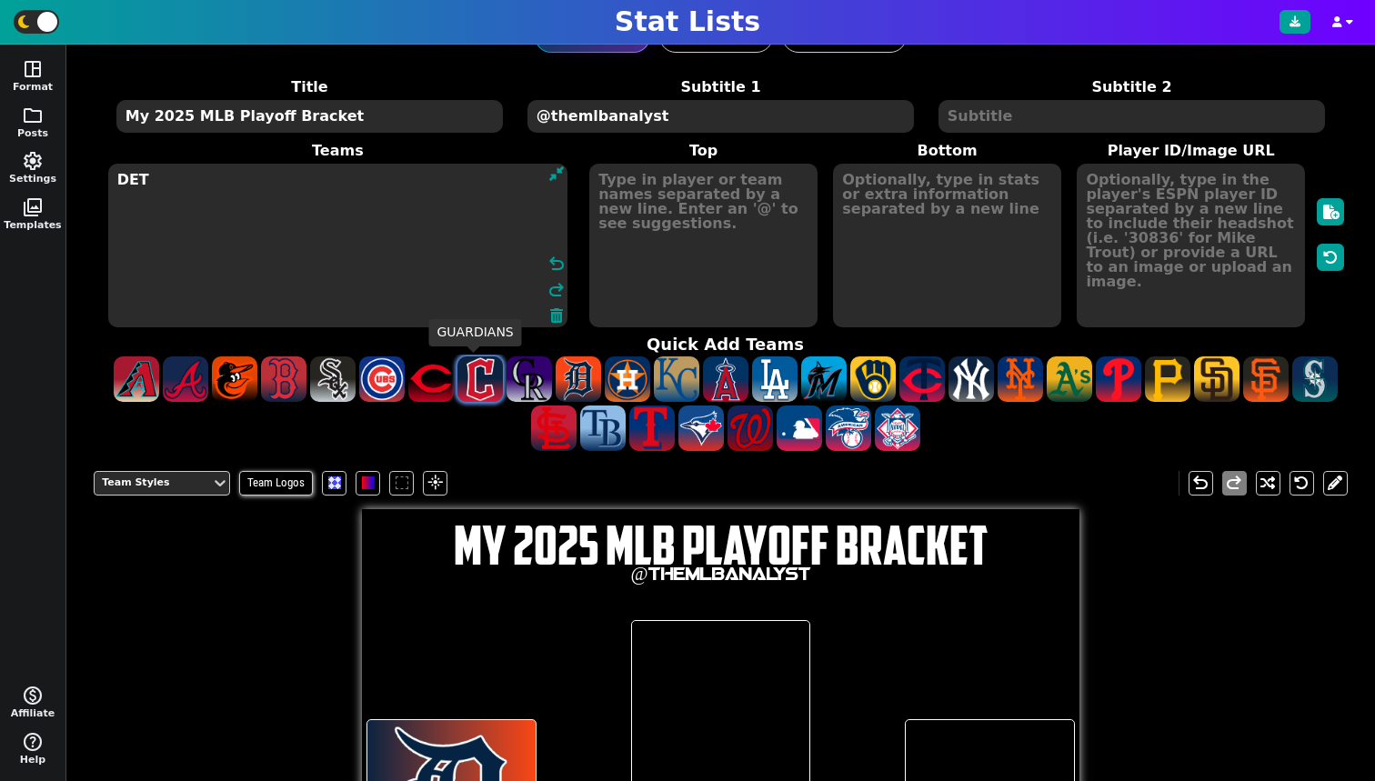
click at [469, 369] on span at bounding box center [479, 378] width 45 height 45
click at [275, 370] on span at bounding box center [283, 378] width 45 height 45
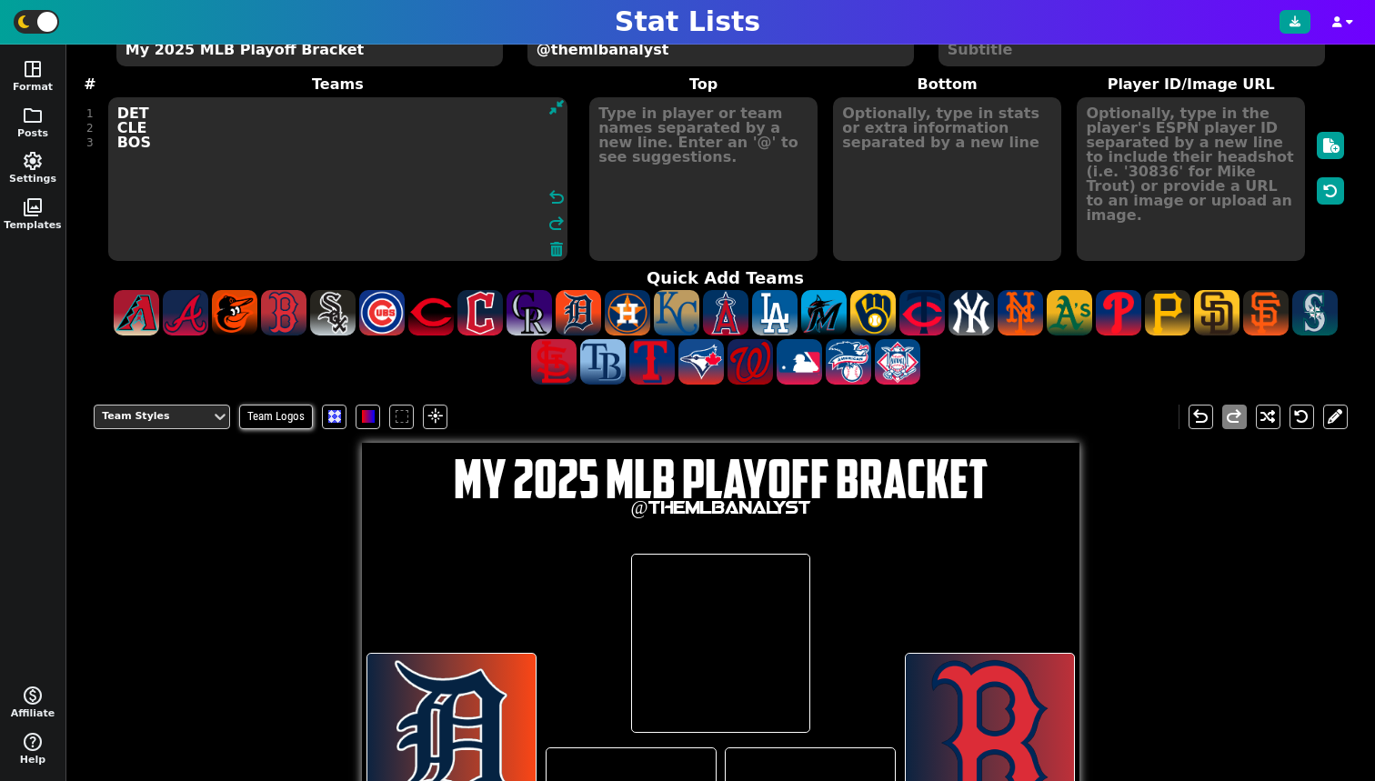
scroll to position [0, 0]
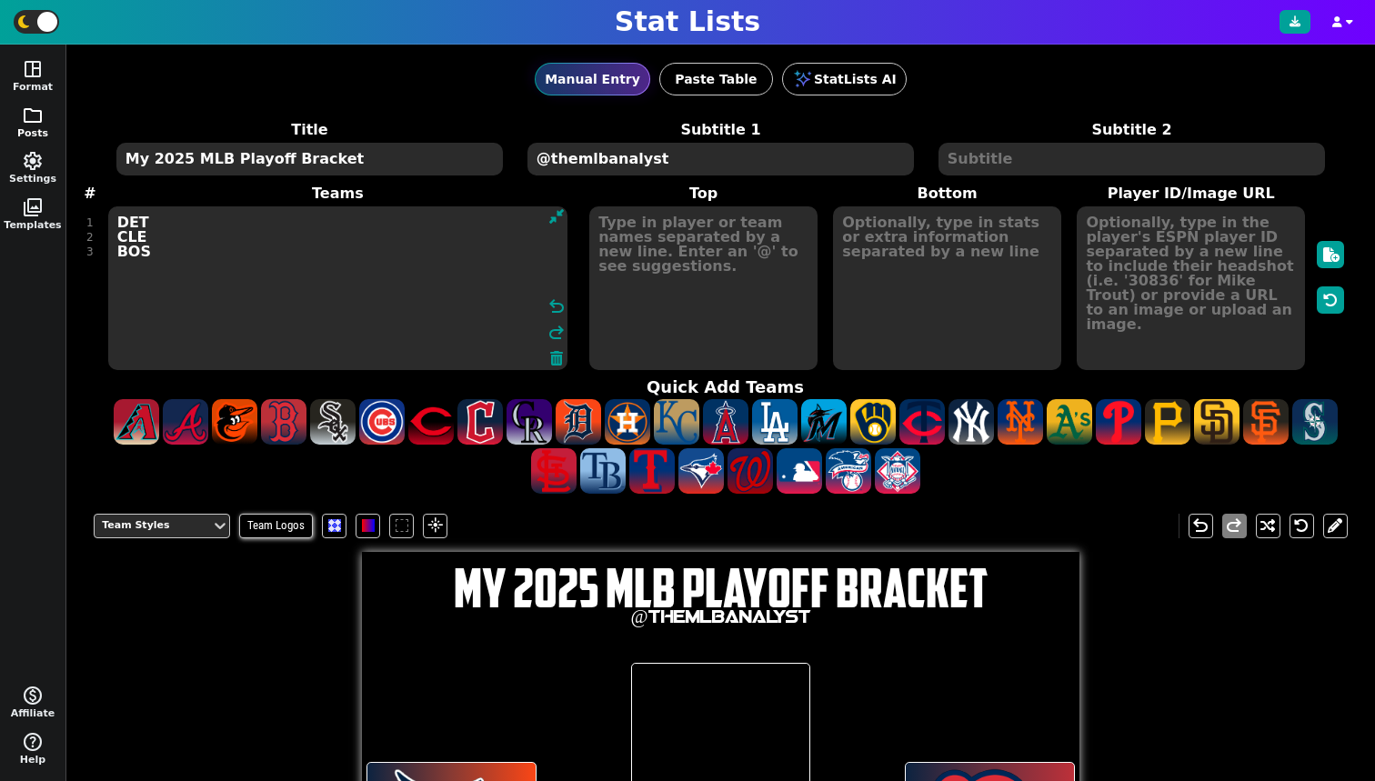
drag, startPoint x: 195, startPoint y: 265, endPoint x: 53, endPoint y: 126, distance: 198.0
click at [53, 126] on div "space_dashboard Format folder Posts settings Settings photo_library Templates m…" at bounding box center [687, 413] width 1375 height 736
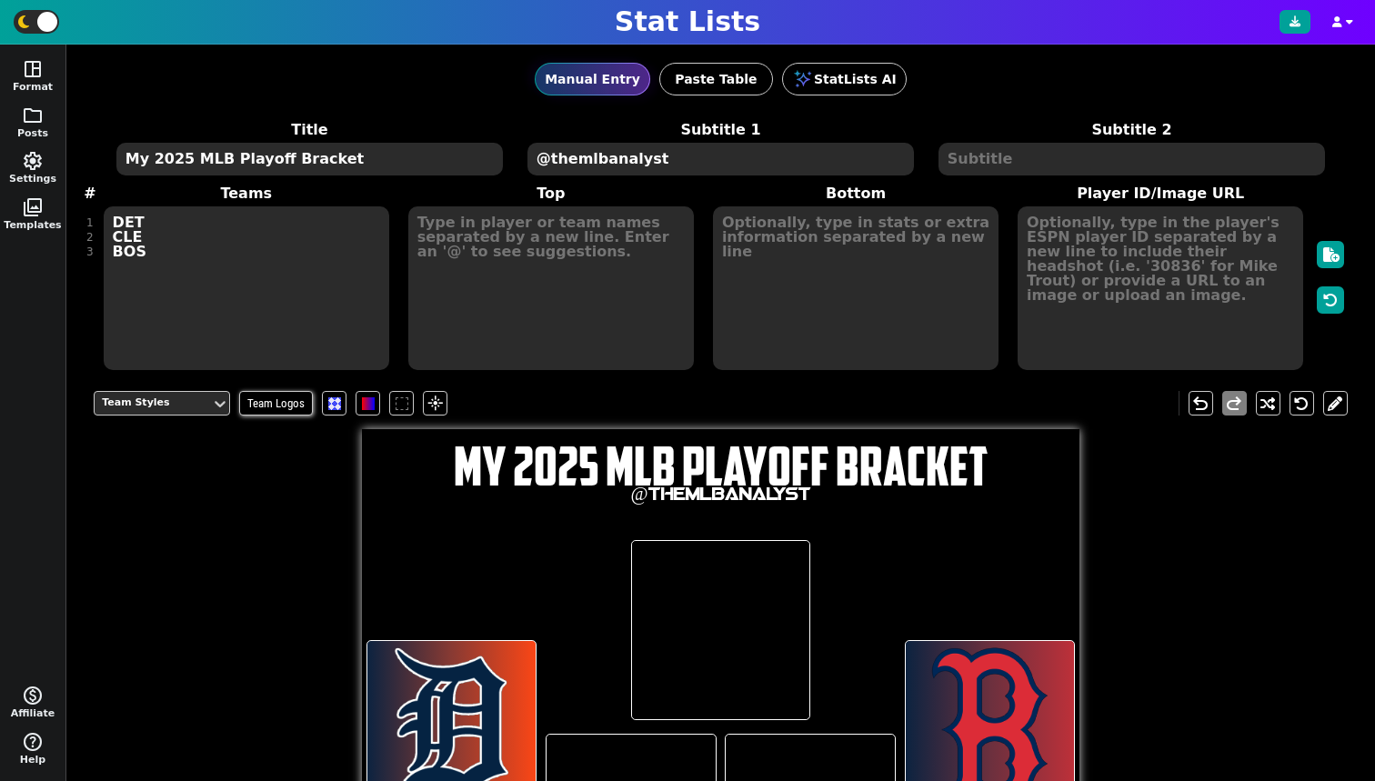
type textarea "DET CLE BOS"
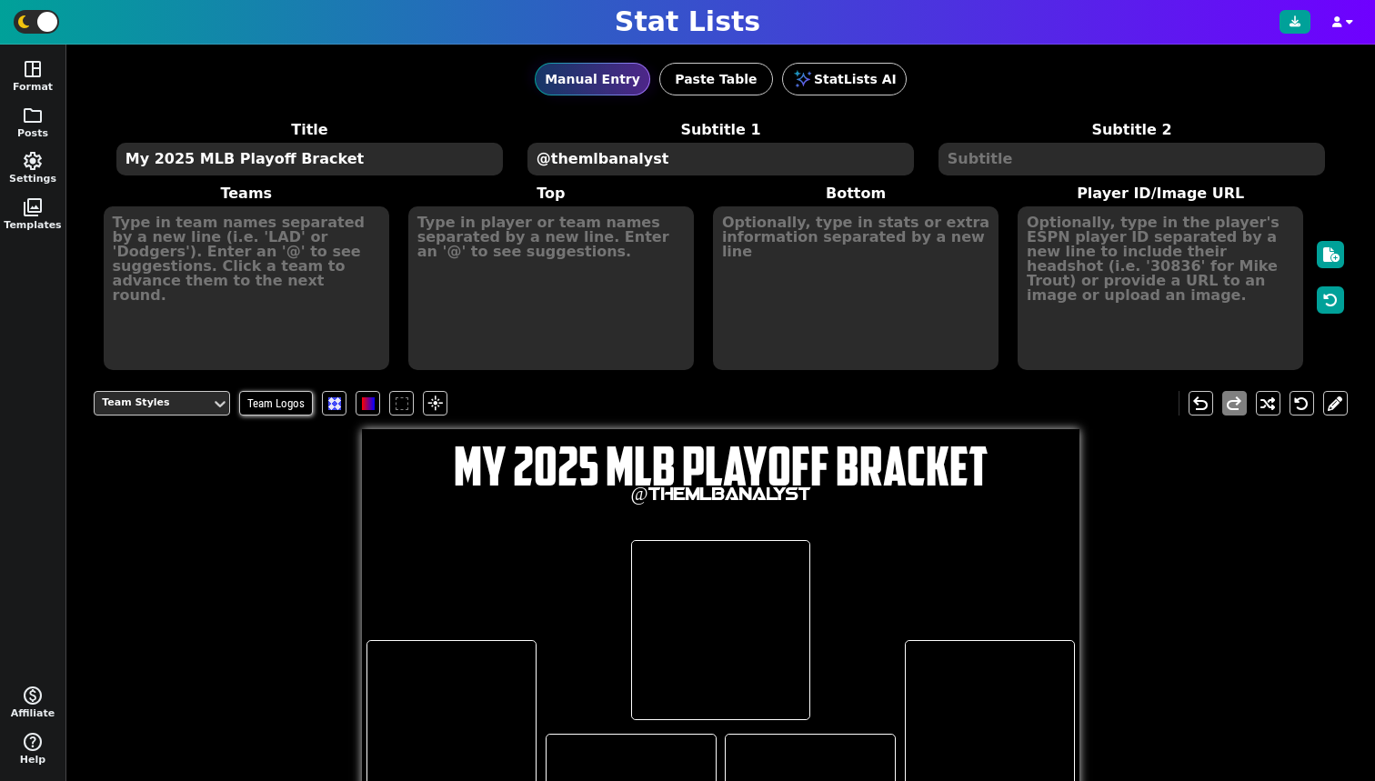
click at [520, 316] on textarea at bounding box center [551, 288] width 286 height 164
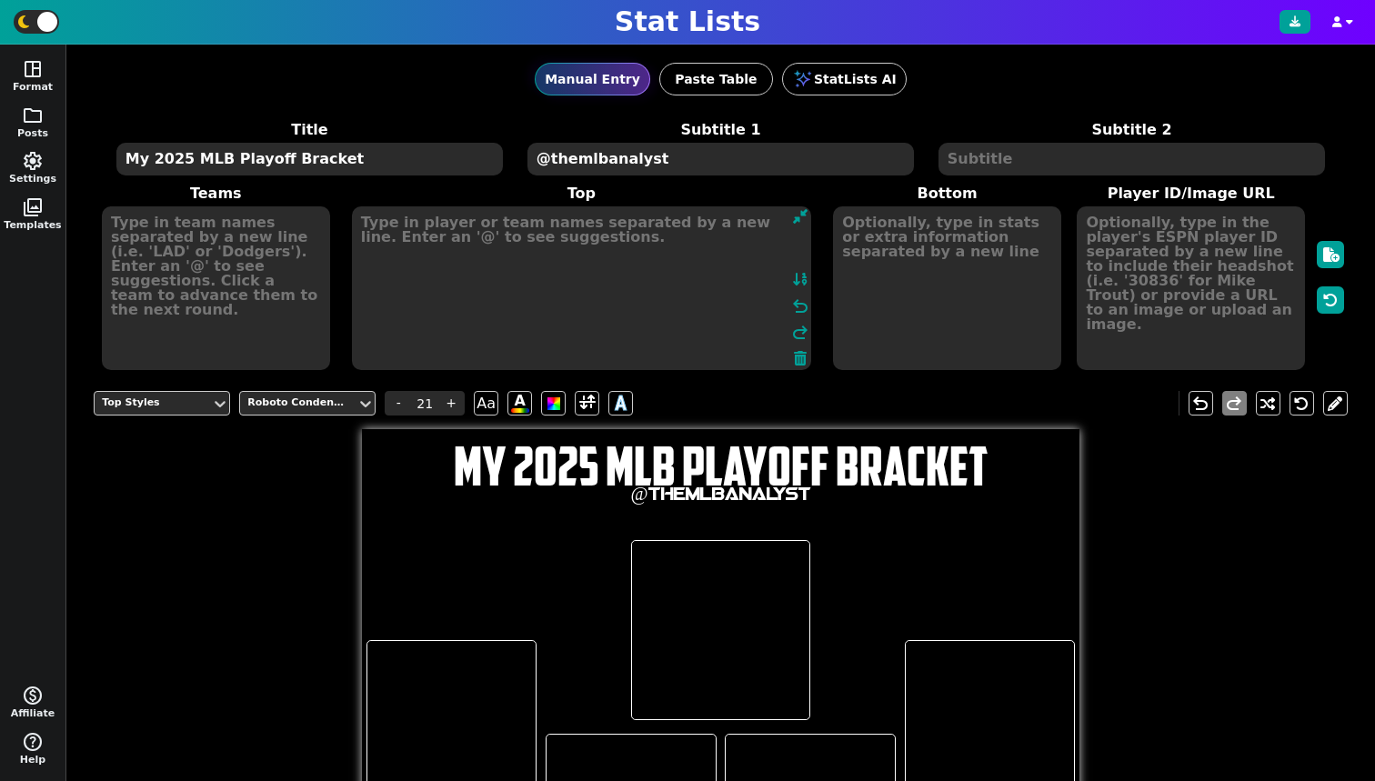
click at [253, 226] on textarea at bounding box center [216, 288] width 228 height 164
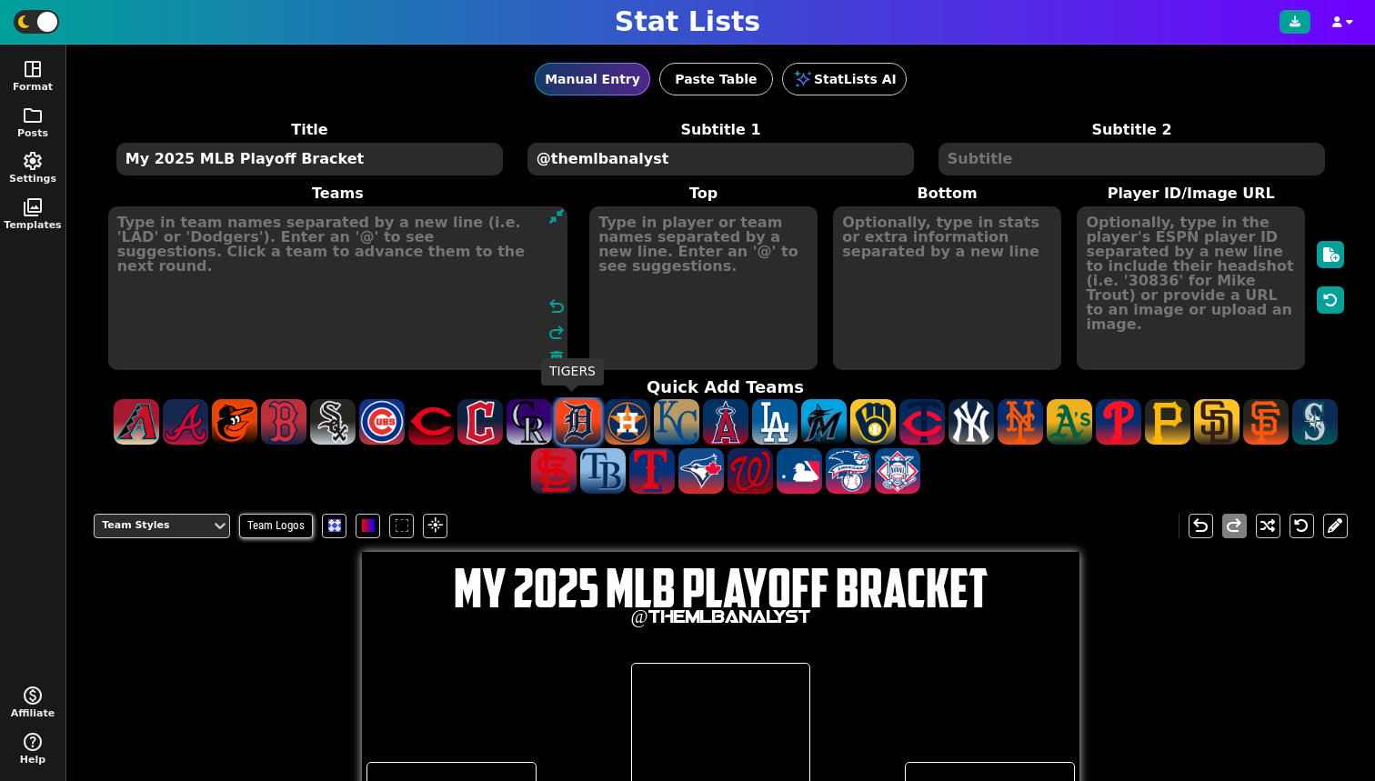
click at [569, 420] on span at bounding box center [578, 421] width 45 height 45
click at [478, 415] on span at bounding box center [479, 421] width 45 height 45
click at [410, 408] on span at bounding box center [430, 421] width 45 height 45
drag, startPoint x: 756, startPoint y: 429, endPoint x: 845, endPoint y: 14, distance: 424.8
click at [756, 429] on span at bounding box center [774, 421] width 45 height 45
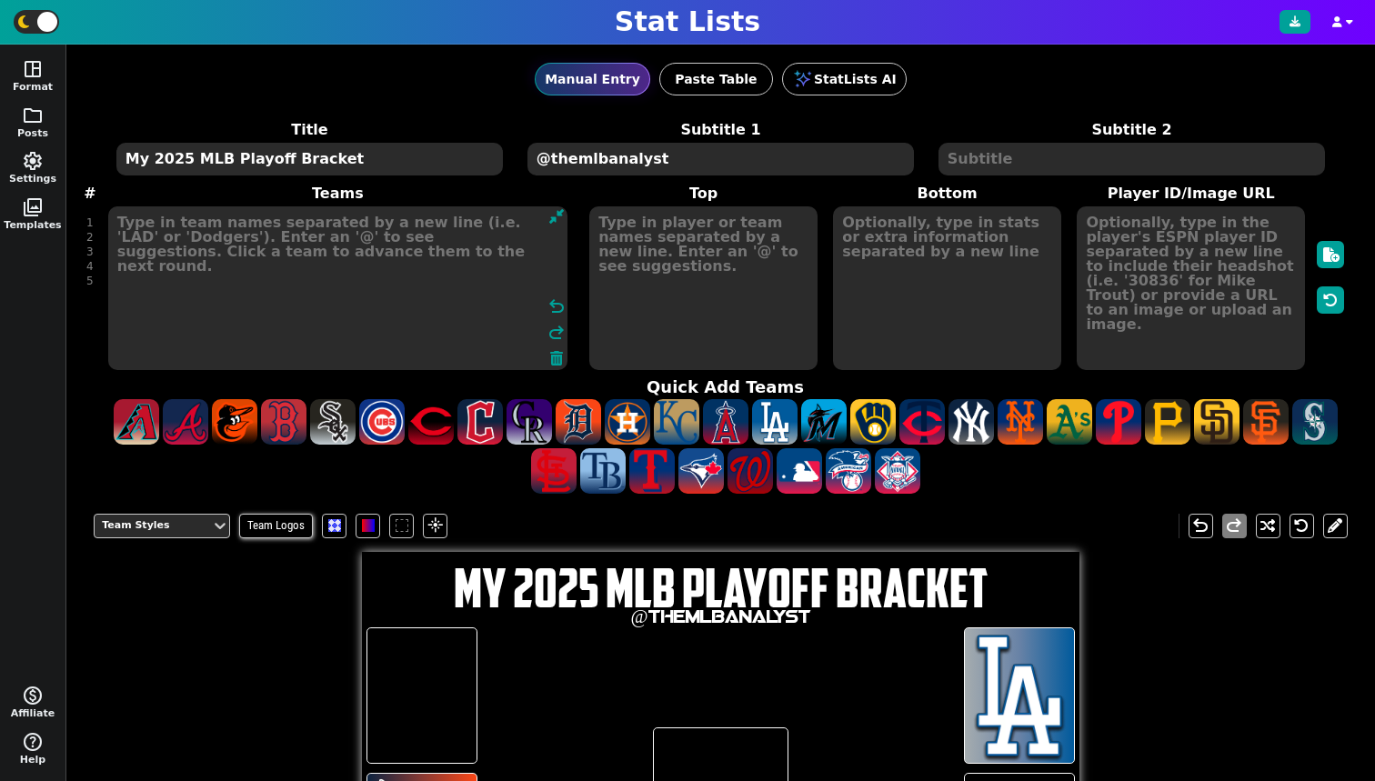
click at [118, 234] on textarea "DET CLE CIN LAD" at bounding box center [337, 288] width 459 height 164
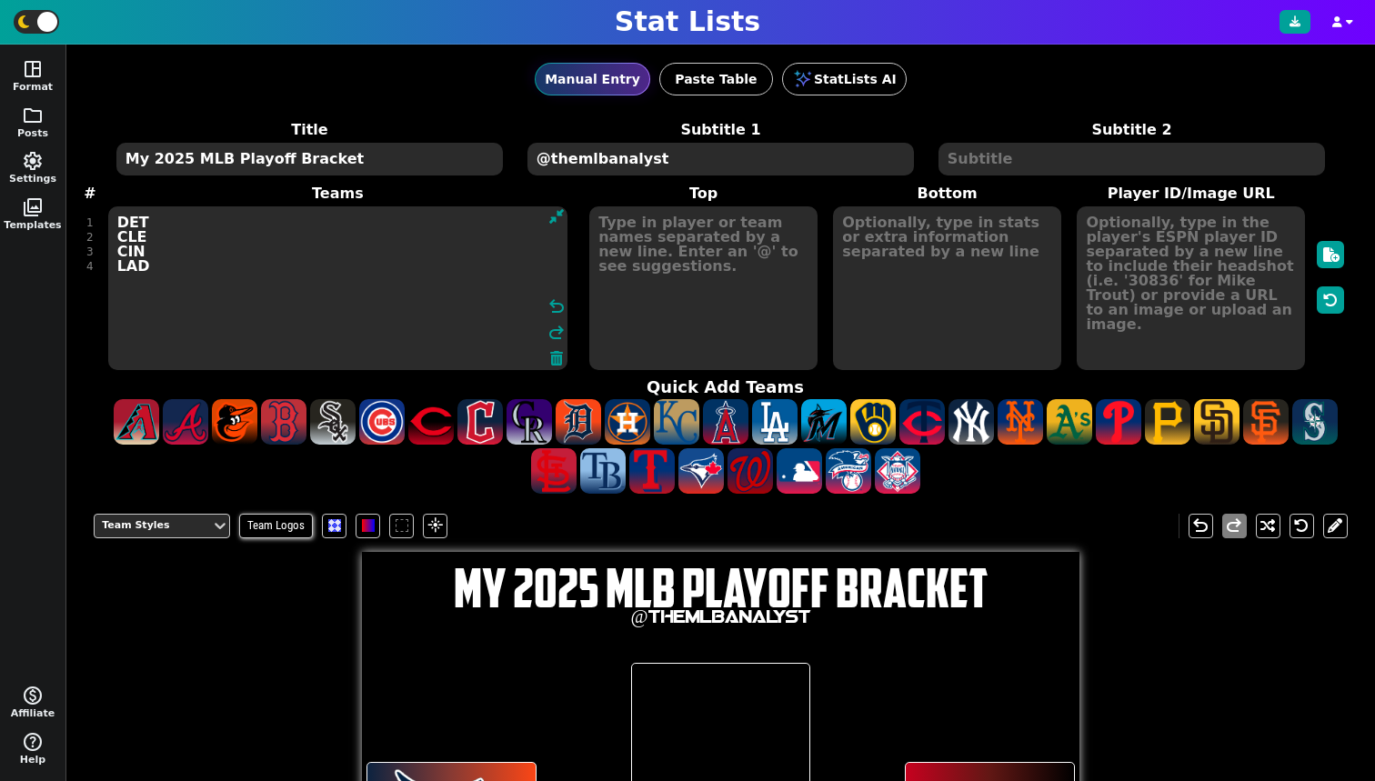
click at [196, 279] on textarea "DET CLE CIN LAD" at bounding box center [337, 288] width 459 height 164
click at [287, 418] on span at bounding box center [283, 421] width 45 height 45
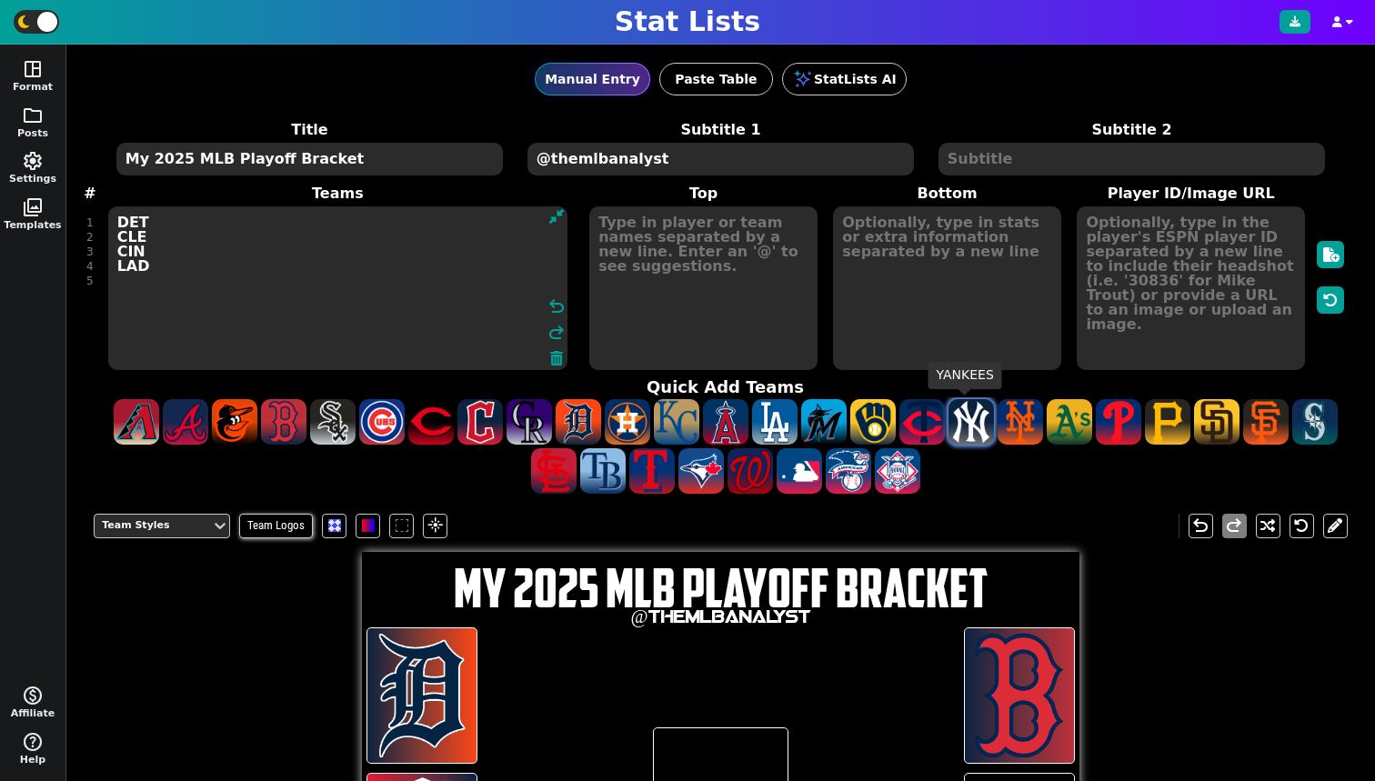
click at [979, 414] on span at bounding box center [970, 421] width 45 height 45
drag, startPoint x: 281, startPoint y: 302, endPoint x: 0, endPoint y: 21, distance: 397.3
click at [0, 21] on div "Stat Lists space_dashboard Format folder Posts settings Settings photo_library …" at bounding box center [687, 390] width 1375 height 781
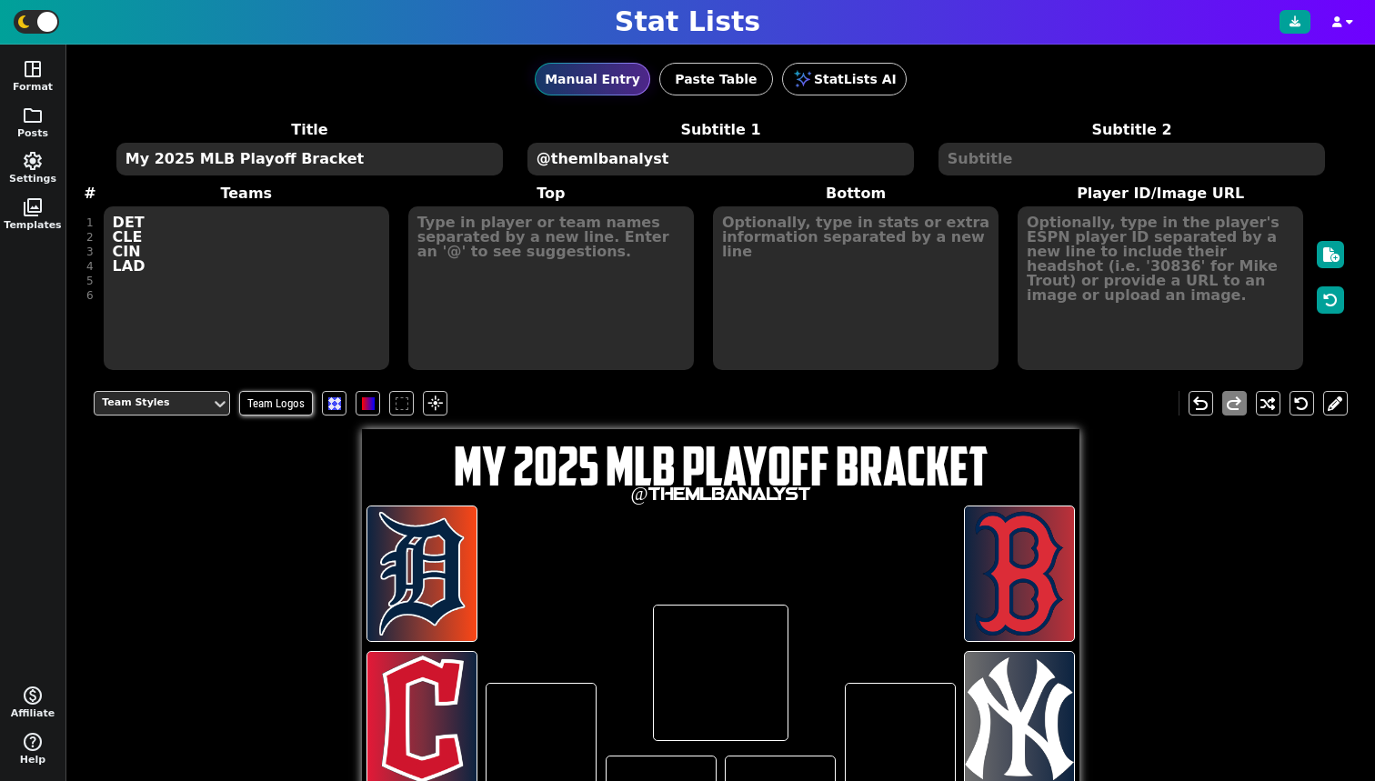
type textarea "DET CLE CIN LAD BOS NYY"
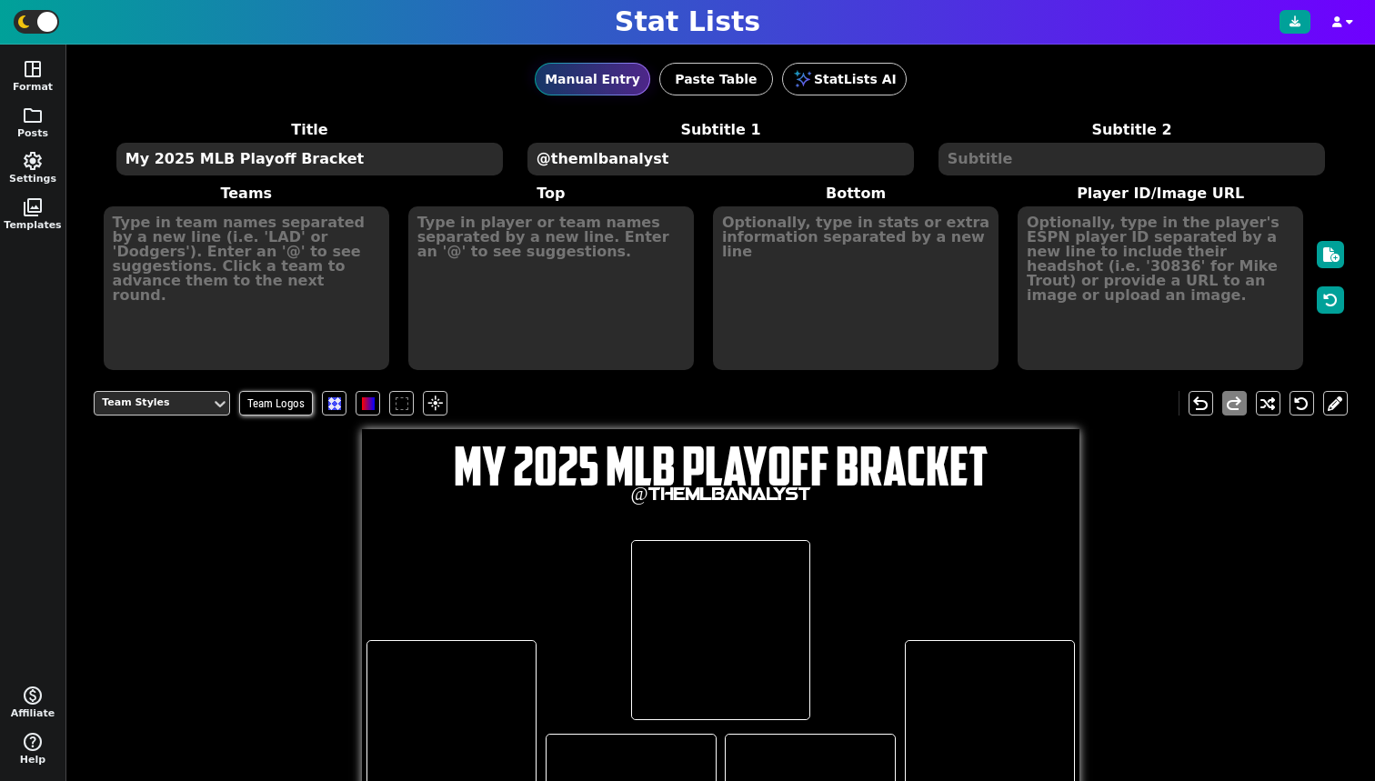
click at [307, 252] on textarea at bounding box center [247, 288] width 286 height 164
click at [541, 287] on textarea at bounding box center [551, 288] width 286 height 164
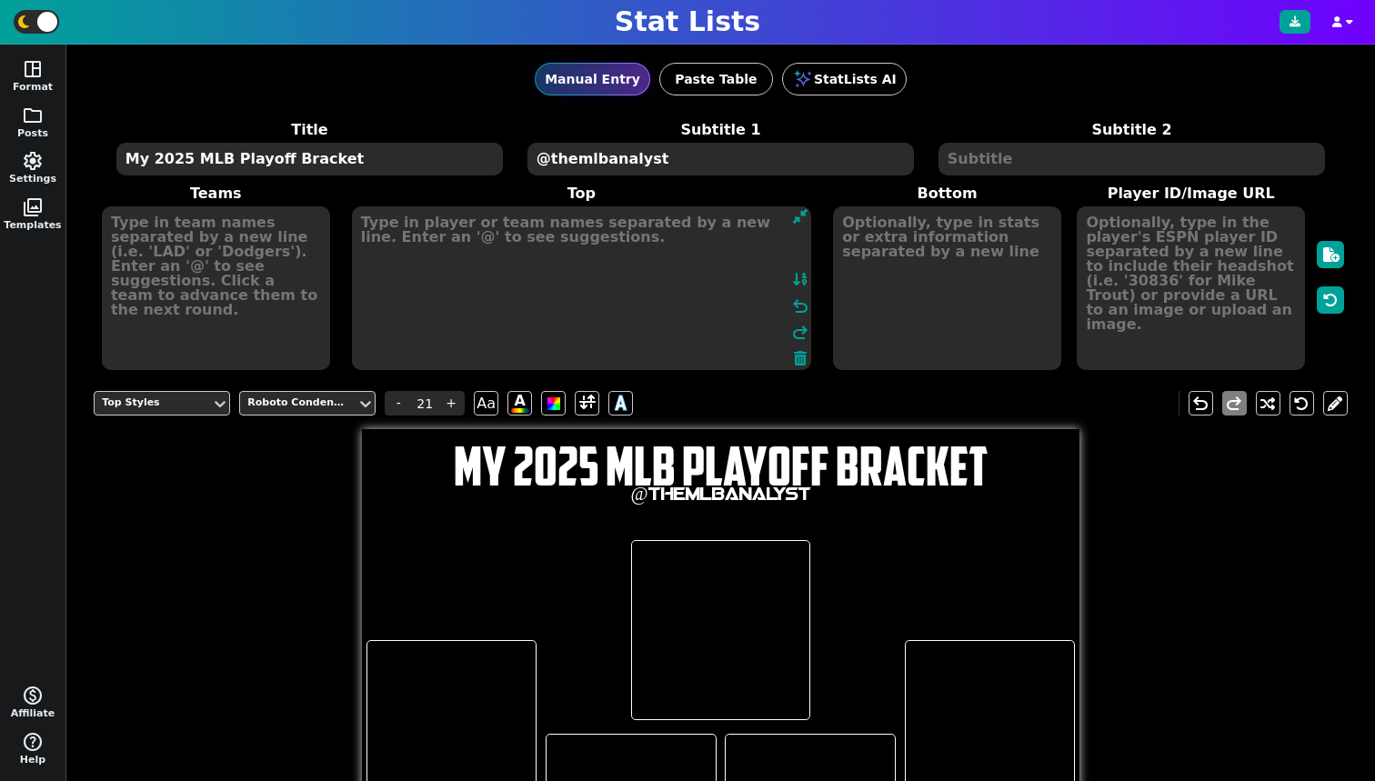
click at [215, 255] on textarea at bounding box center [216, 288] width 228 height 164
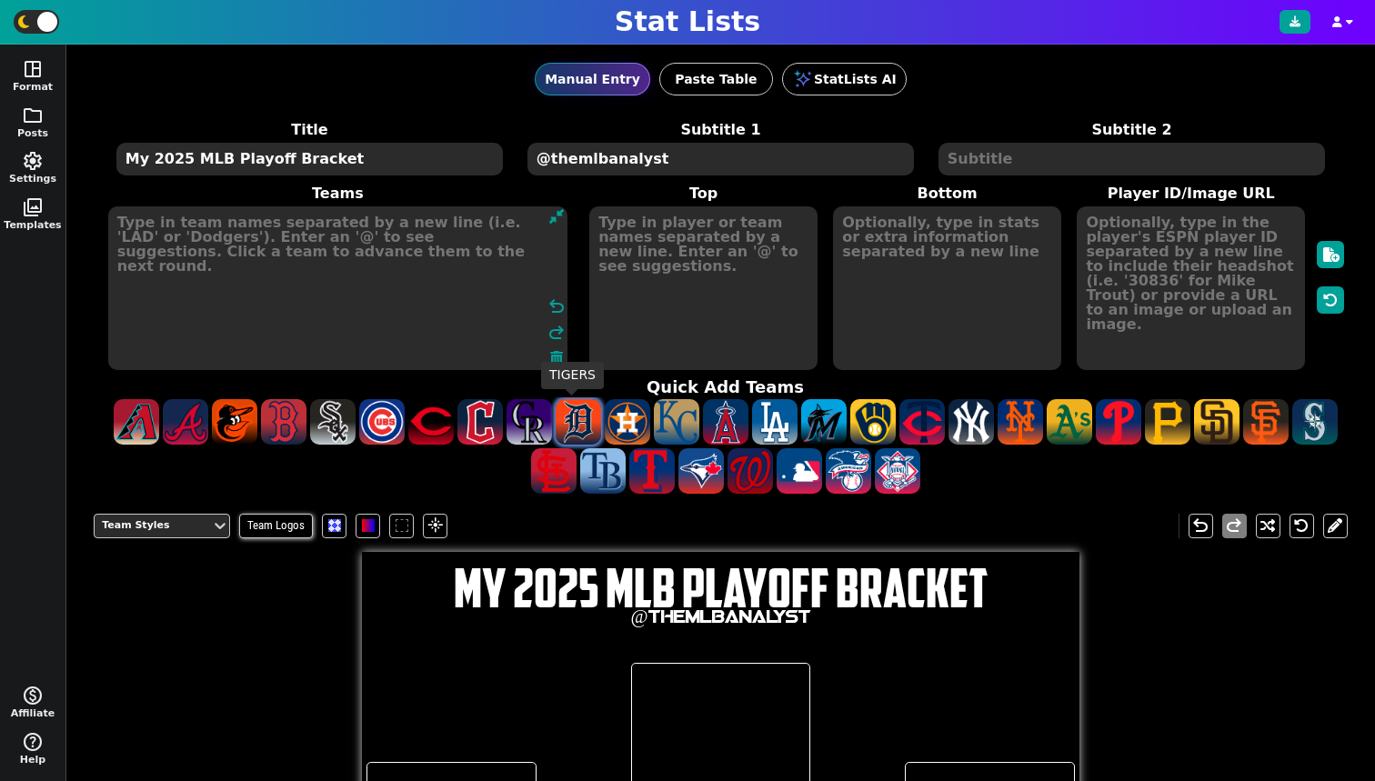
drag, startPoint x: 579, startPoint y: 418, endPoint x: 559, endPoint y: 417, distance: 20.0
click at [579, 418] on span at bounding box center [578, 421] width 45 height 45
click at [486, 417] on span at bounding box center [479, 421] width 45 height 45
click at [120, 237] on textarea "DET CLE" at bounding box center [337, 288] width 459 height 164
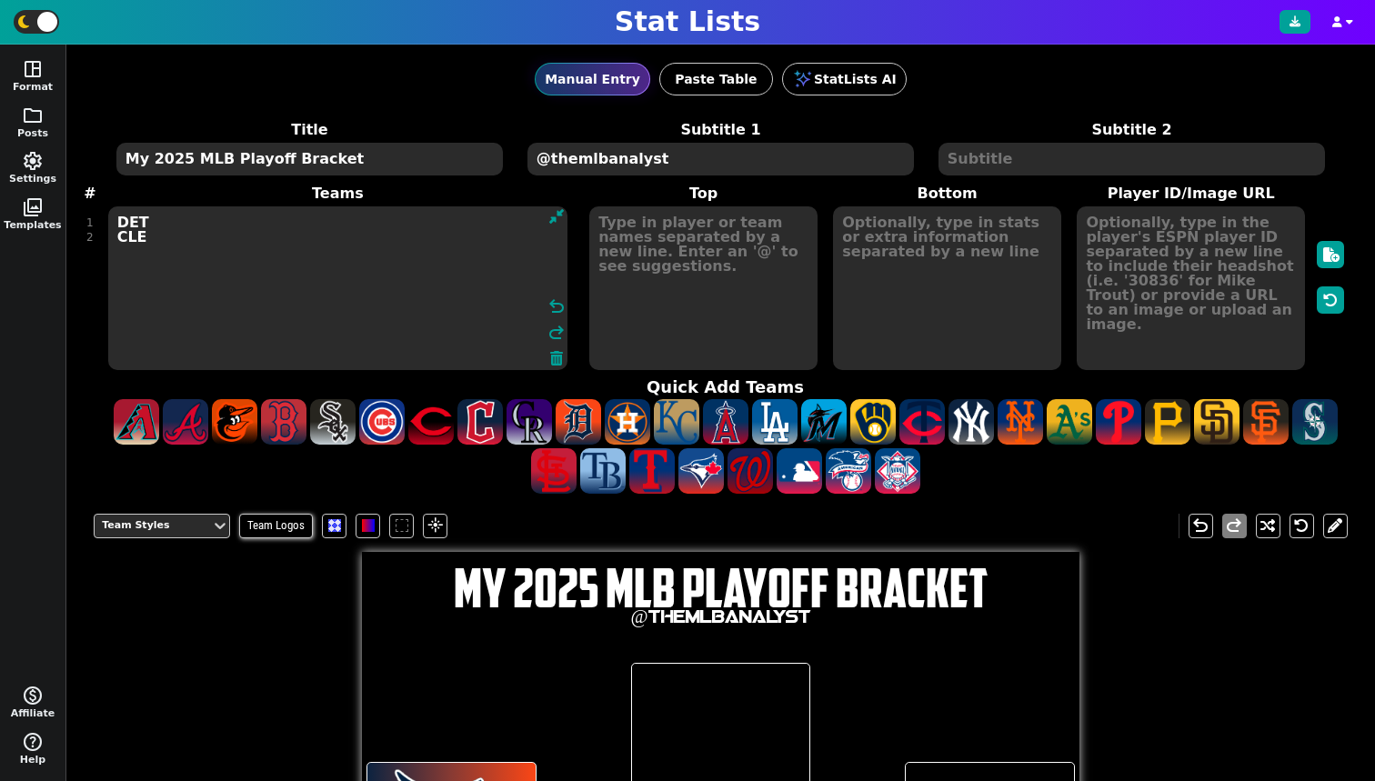
click at [193, 245] on textarea "DET CLE" at bounding box center [337, 288] width 459 height 164
click at [263, 411] on span at bounding box center [283, 421] width 45 height 45
click at [971, 413] on span at bounding box center [970, 421] width 45 height 45
click at [416, 418] on span at bounding box center [430, 421] width 45 height 45
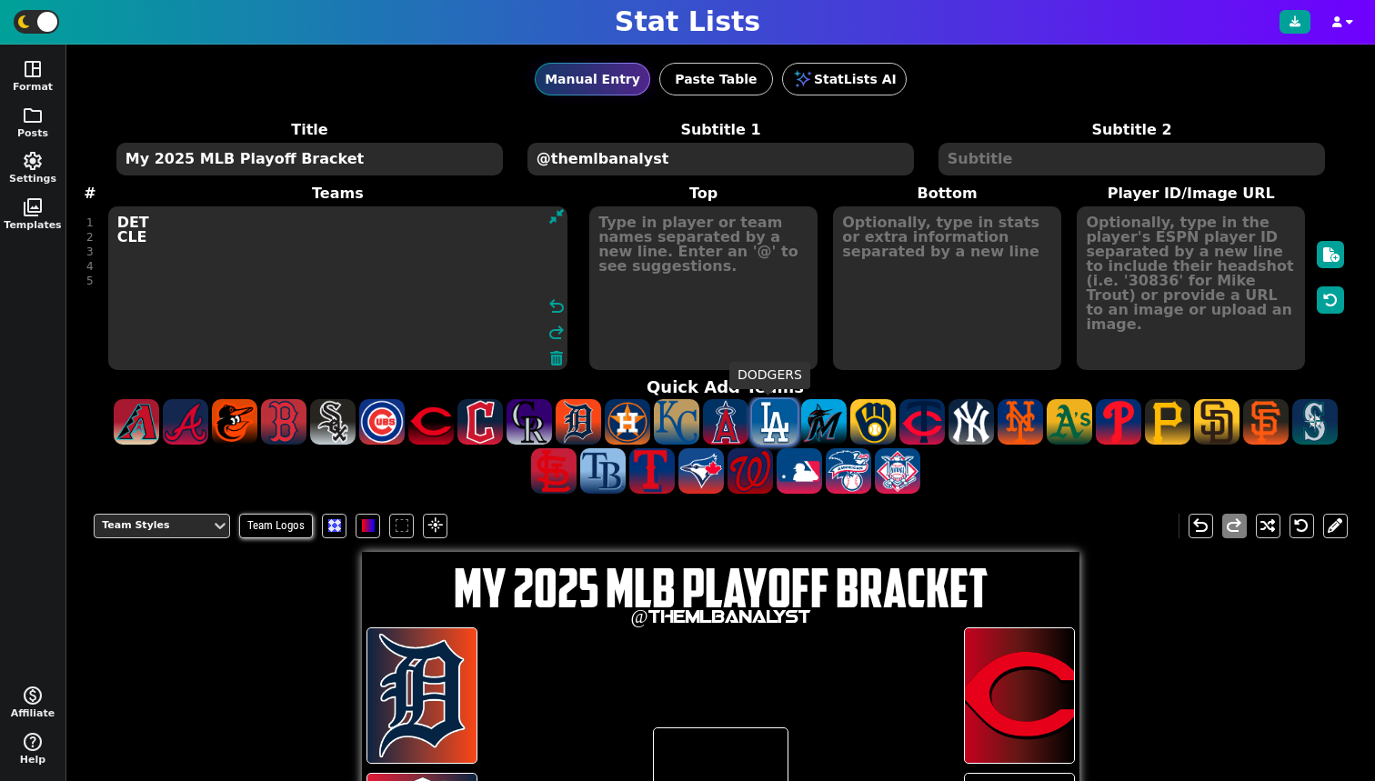
click at [761, 423] on span at bounding box center [774, 421] width 45 height 45
click at [1201, 423] on span at bounding box center [1216, 421] width 45 height 45
click at [385, 422] on span at bounding box center [381, 421] width 45 height 45
click at [222, 330] on textarea "DET CLE BOS NYY CIN LAD SD CHC" at bounding box center [337, 288] width 459 height 164
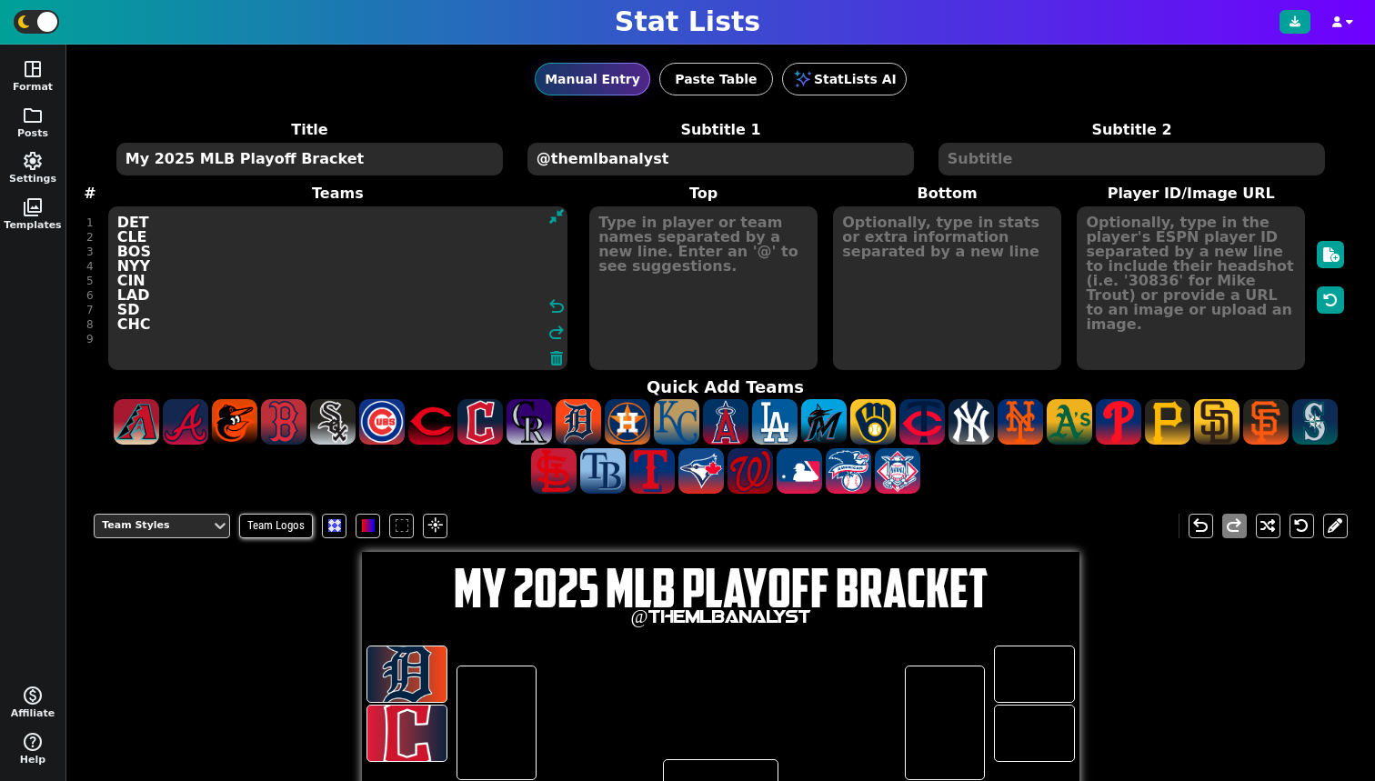
type textarea "DET CLE BOS NYY CIN LAD SD CHC"
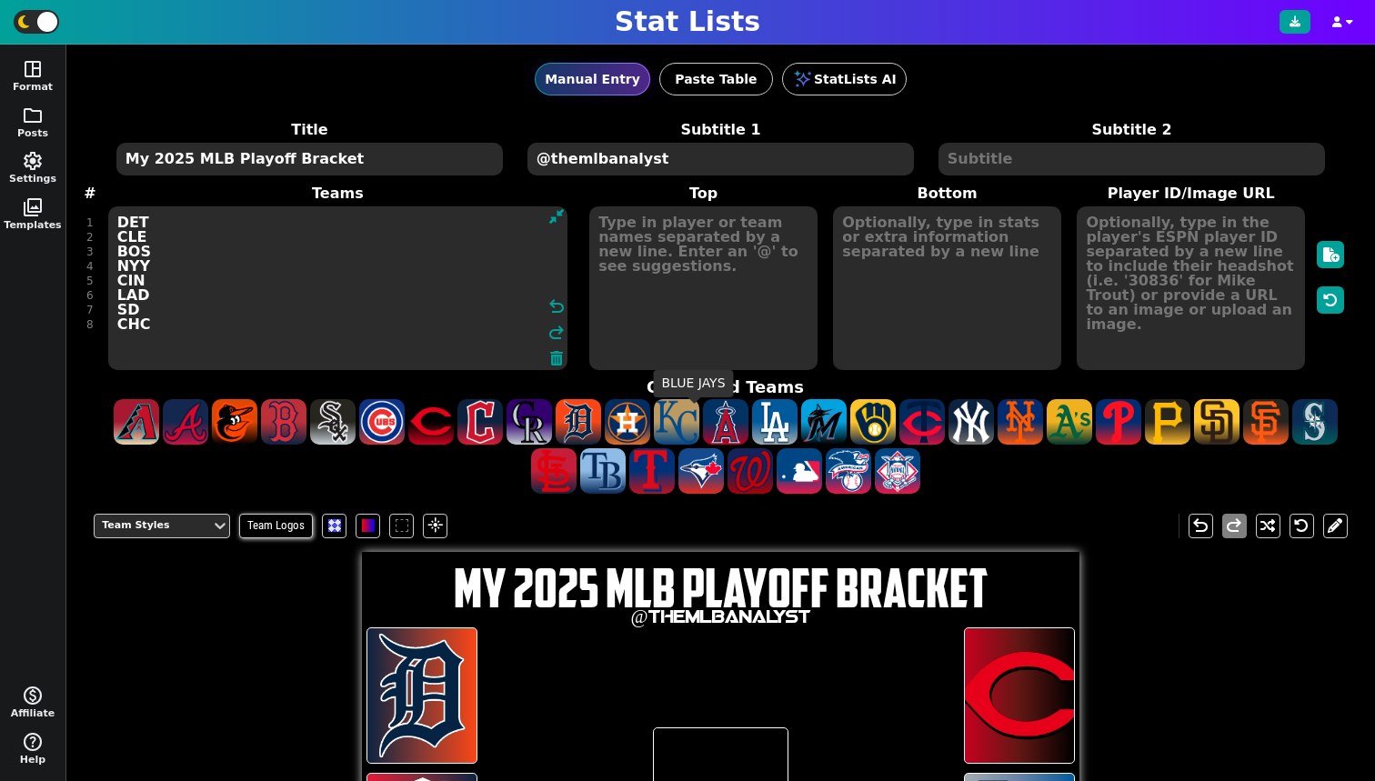
scroll to position [385, 0]
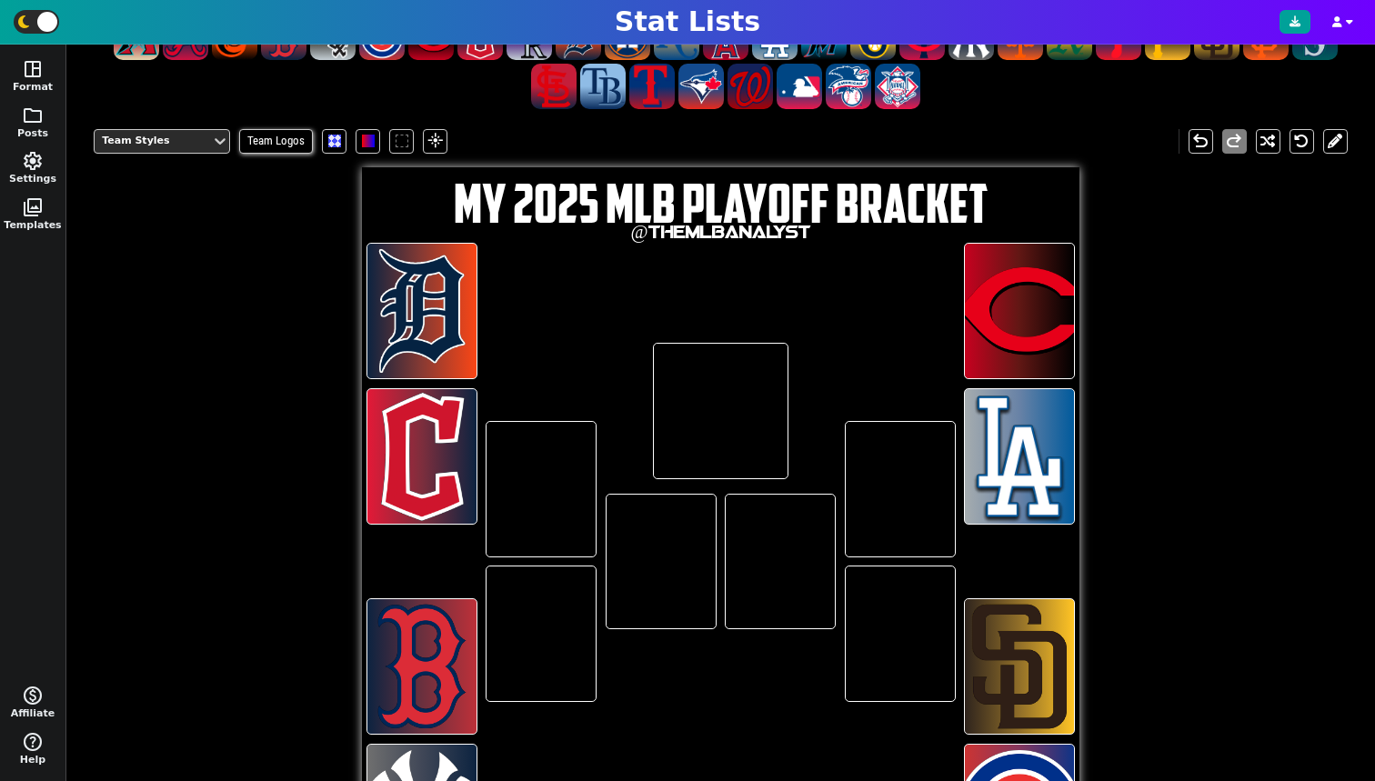
click at [520, 636] on div at bounding box center [540, 633] width 109 height 135
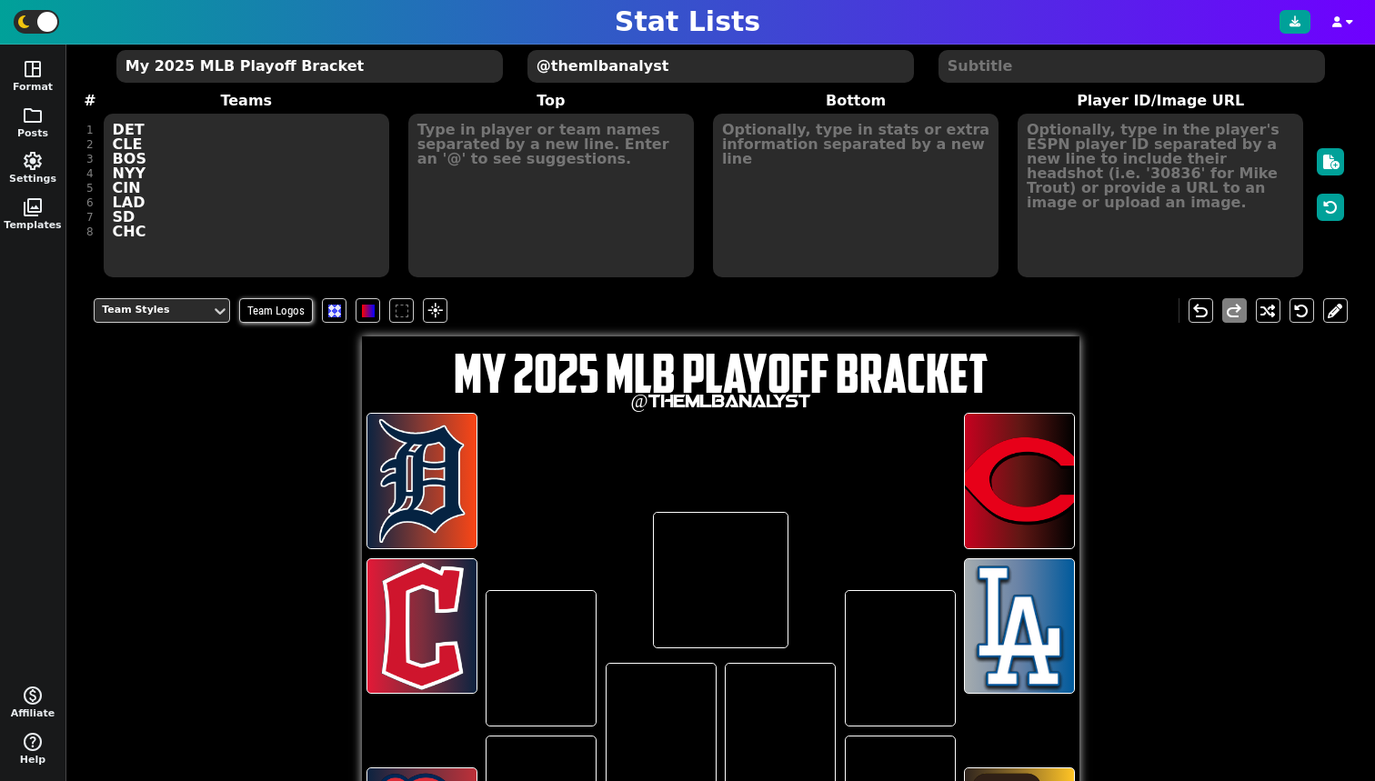
scroll to position [241, 0]
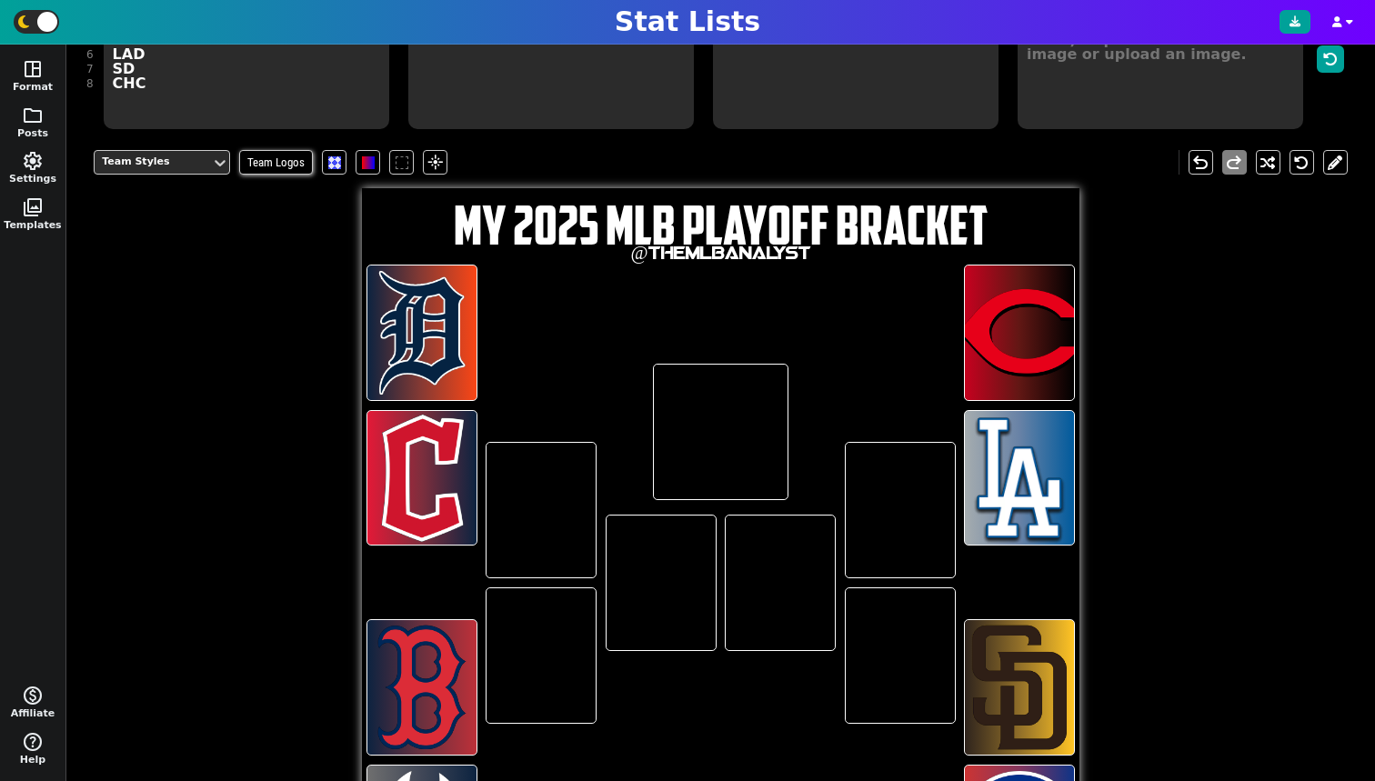
click at [516, 616] on div at bounding box center [540, 655] width 109 height 135
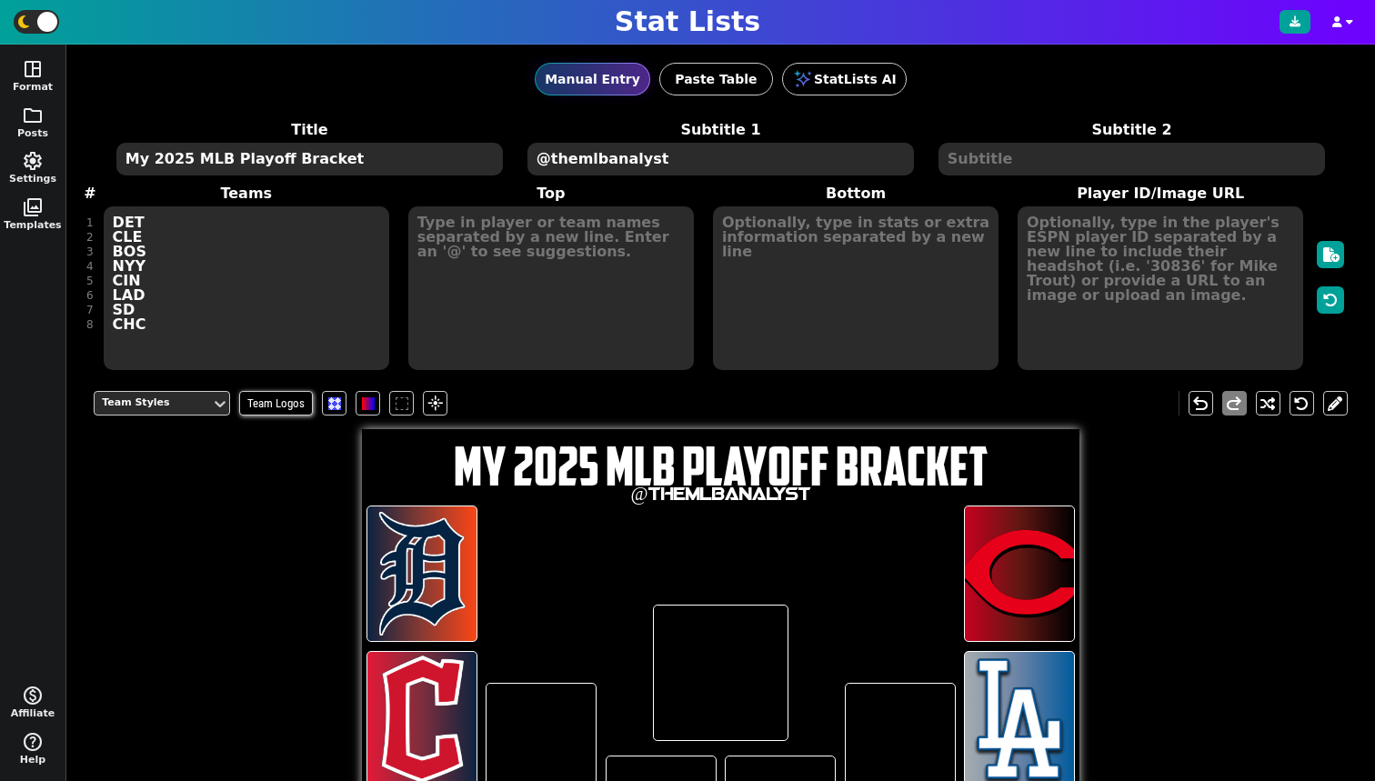
click at [184, 337] on textarea "DET CLE BOS NYY CIN LAD SD CHC" at bounding box center [247, 288] width 286 height 164
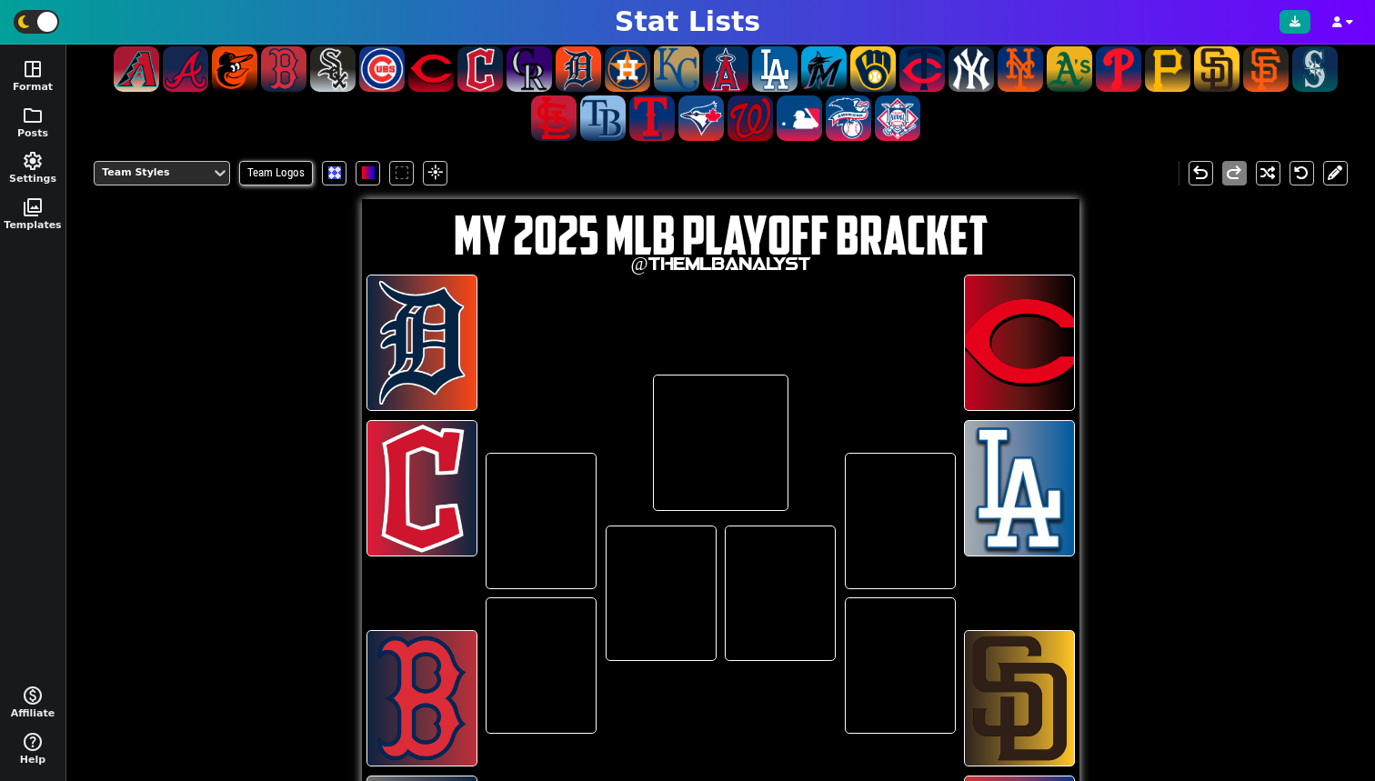
scroll to position [468, 0]
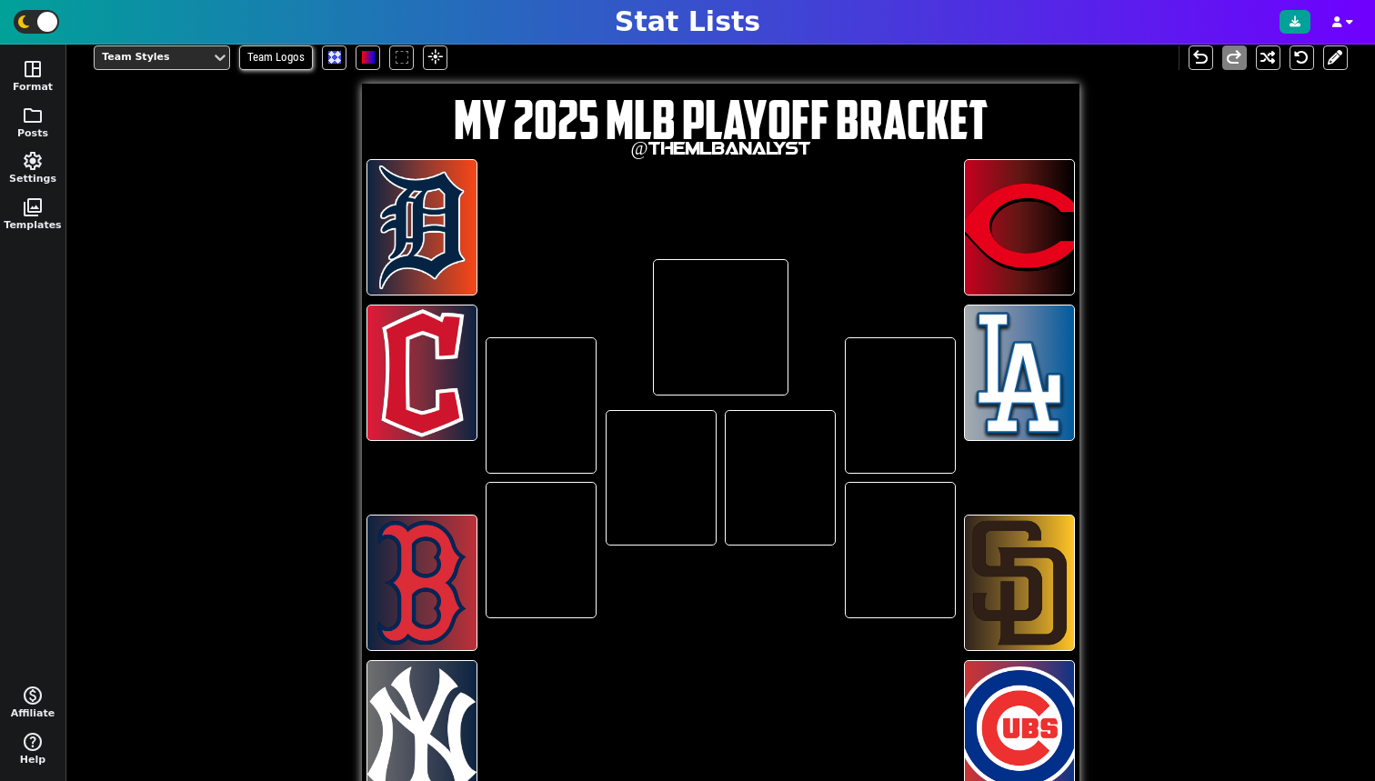
click at [418, 227] on div at bounding box center [421, 227] width 109 height 135
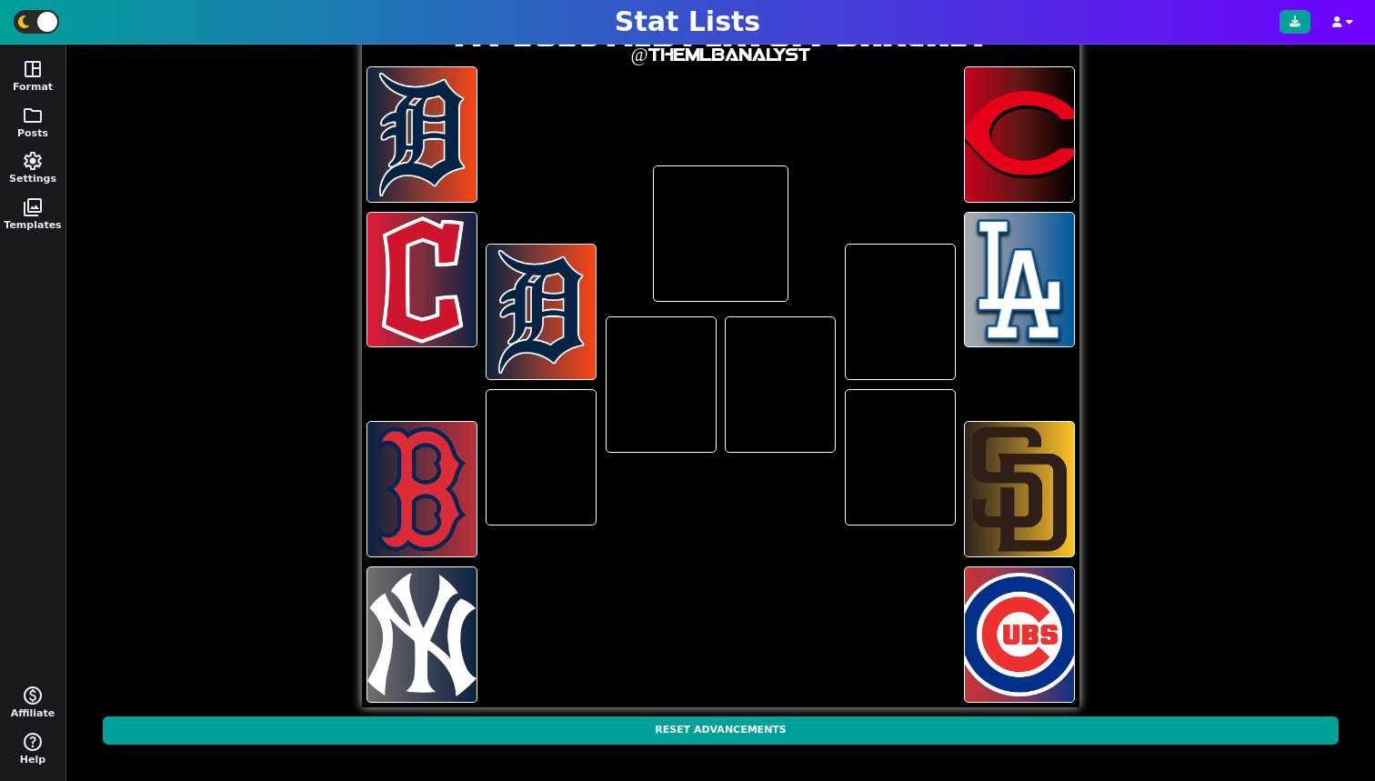
scroll to position [317, 0]
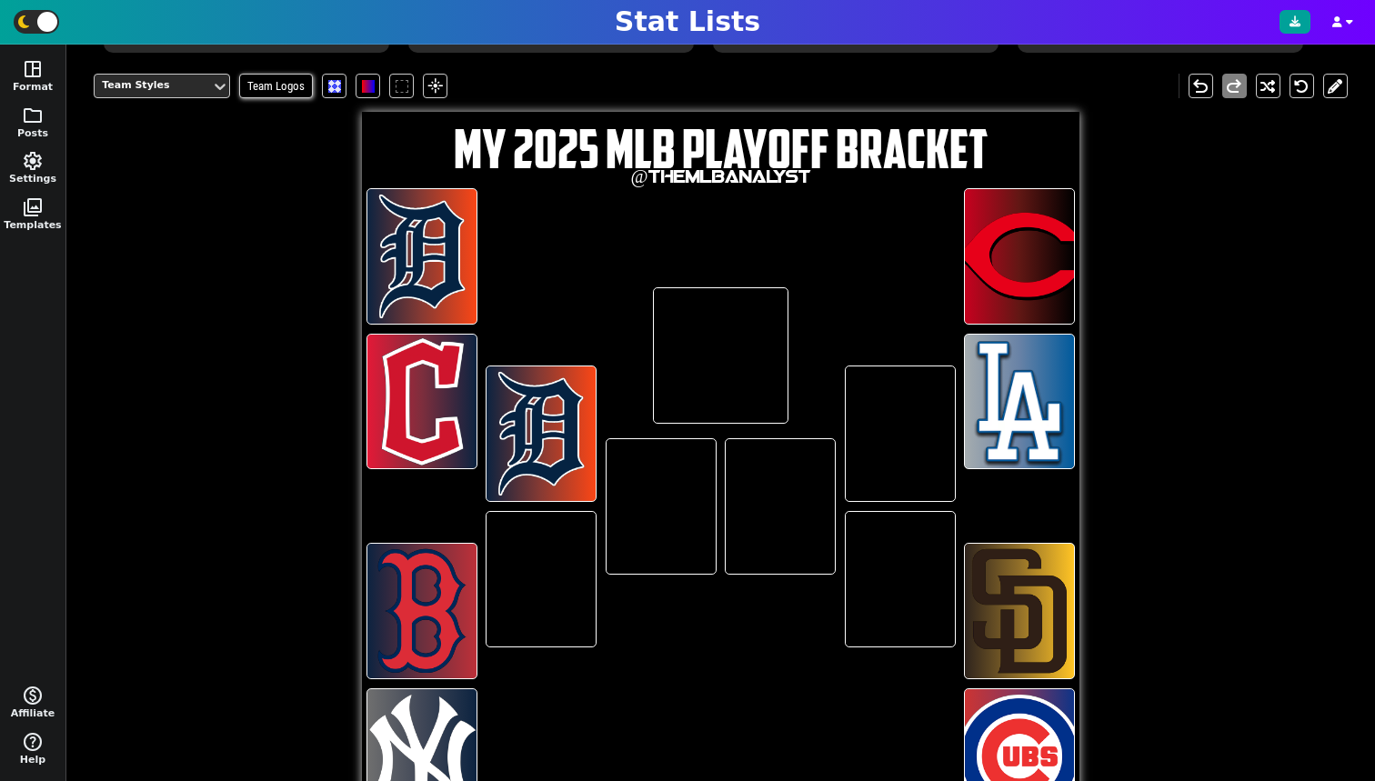
click at [409, 417] on div at bounding box center [421, 402] width 109 height 135
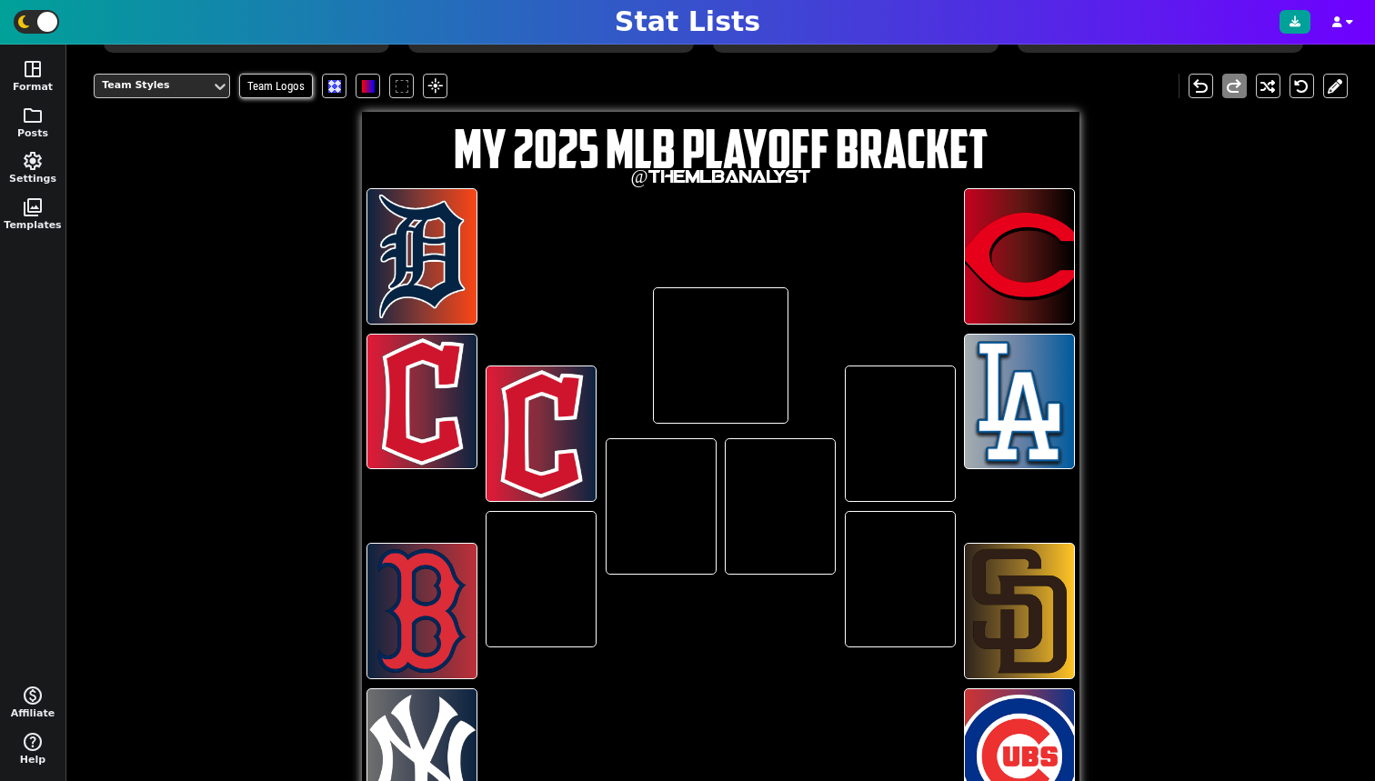
click at [426, 414] on div at bounding box center [421, 402] width 109 height 135
click at [416, 257] on div at bounding box center [421, 256] width 109 height 135
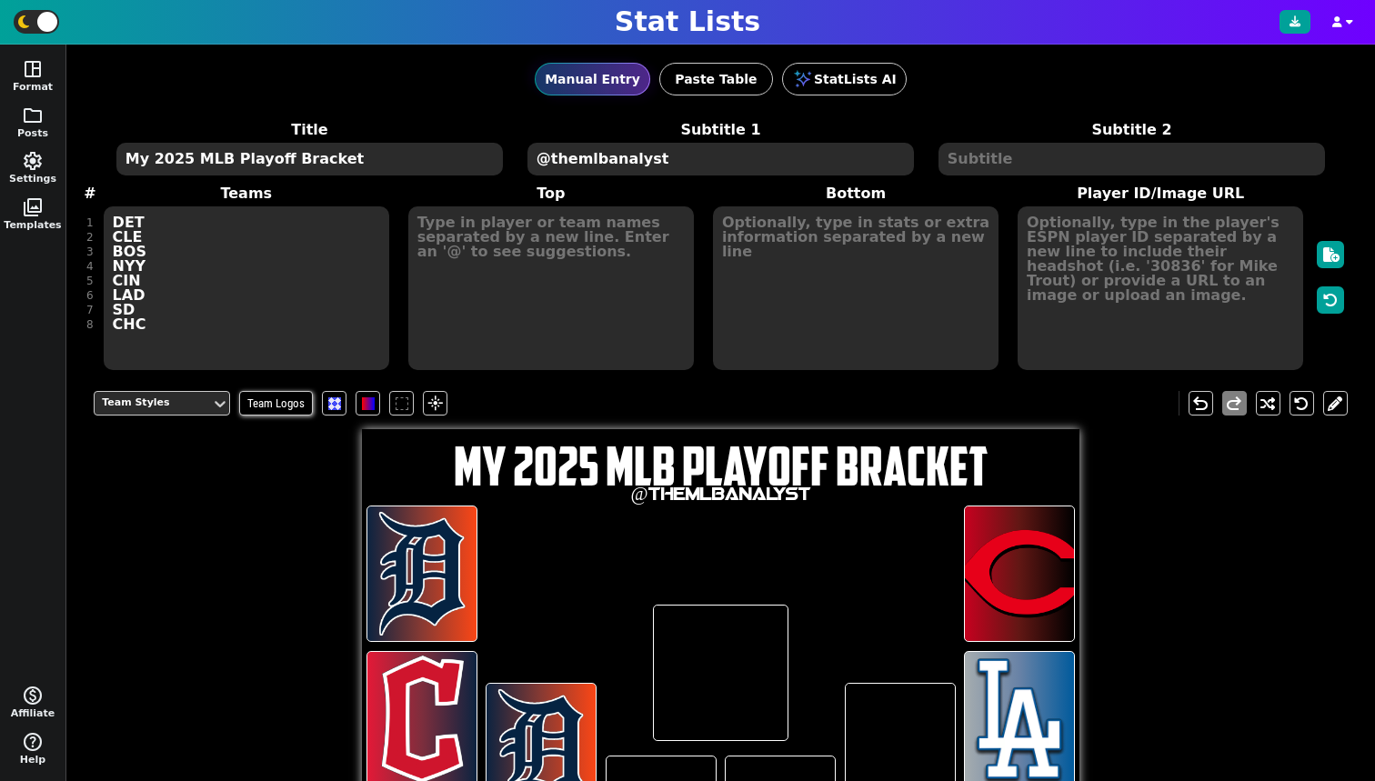
scroll to position [443, 0]
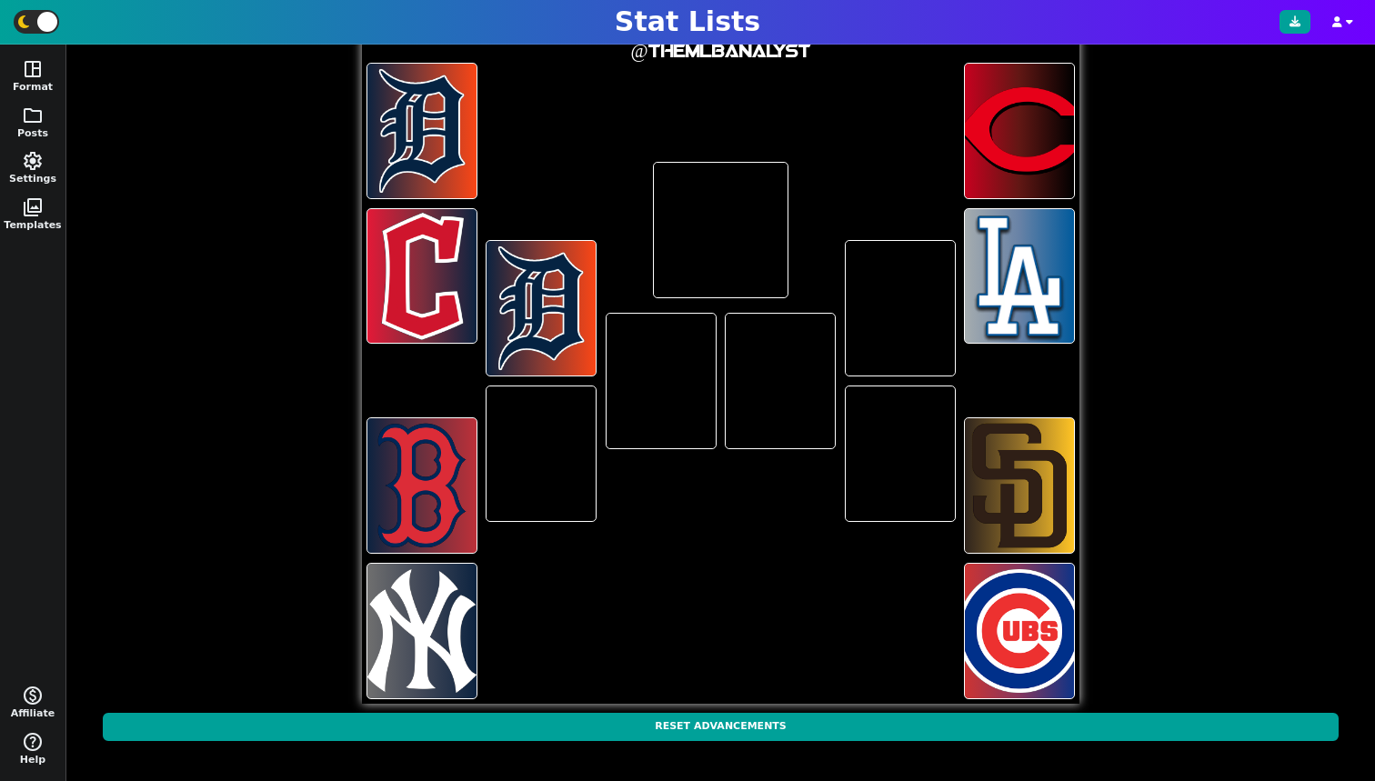
click at [538, 456] on div at bounding box center [540, 453] width 109 height 135
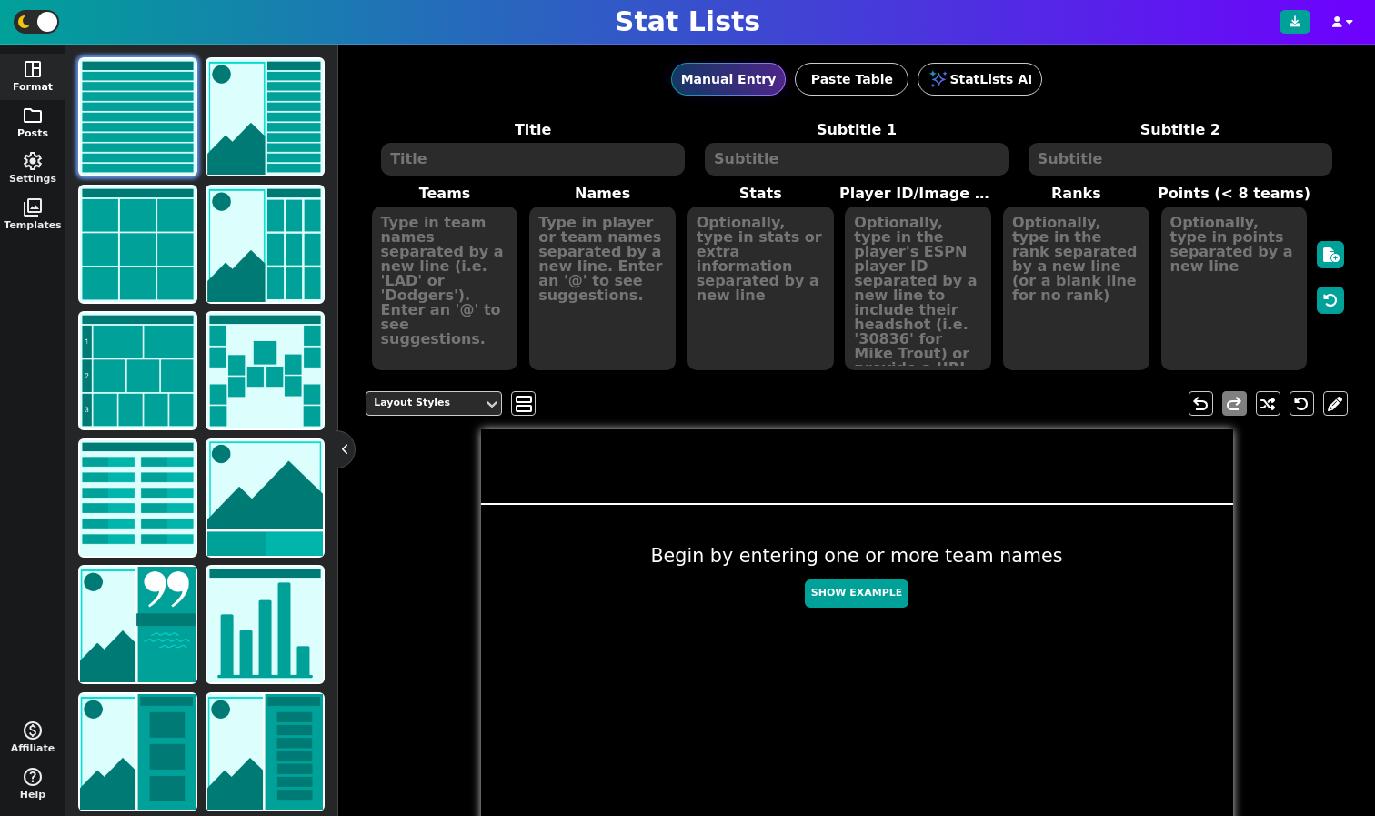
click at [28, 109] on span "folder" at bounding box center [33, 116] width 22 height 22
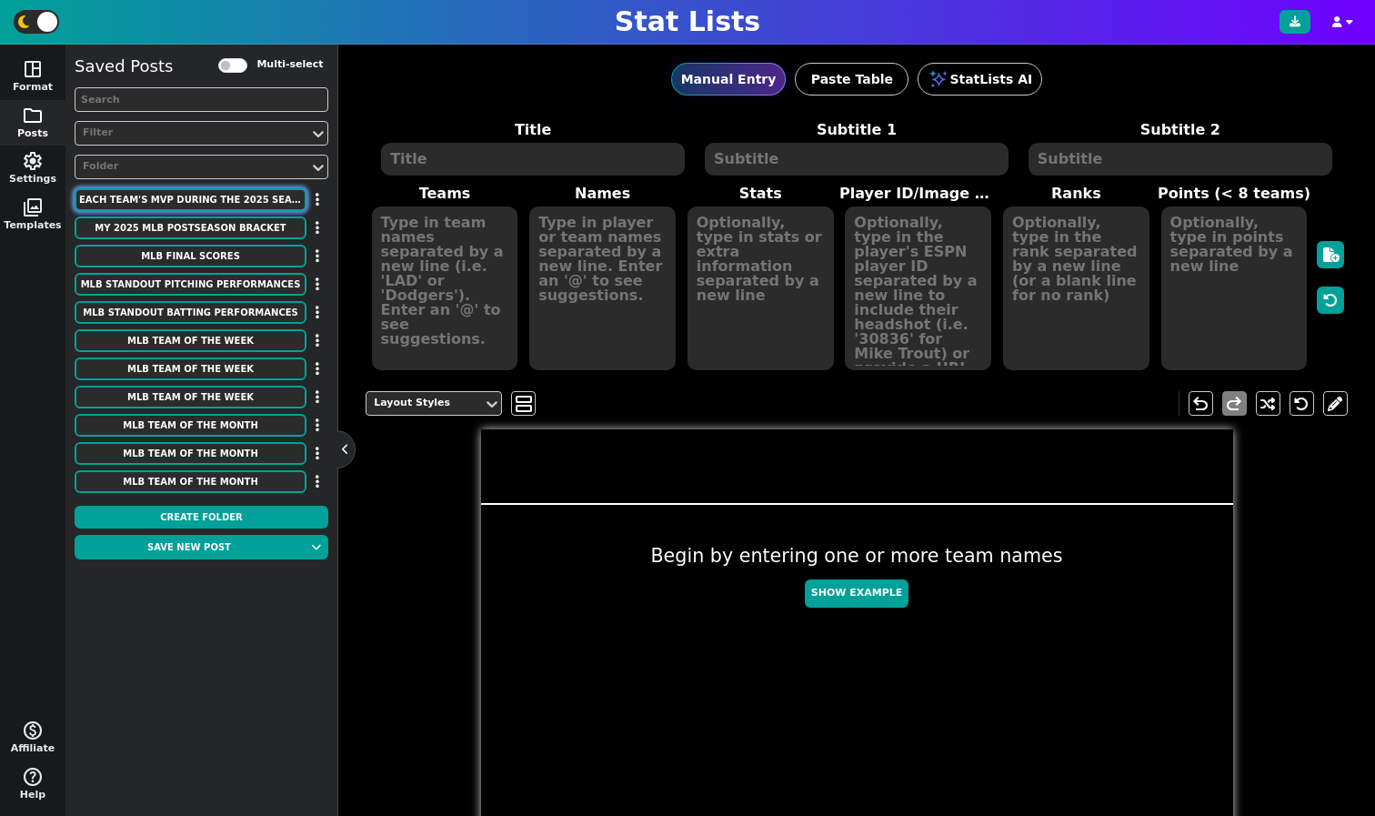
click at [218, 202] on button "Each Team's MVP During the 2025 Season" at bounding box center [191, 199] width 232 height 23
